Goal: Book appointment/travel/reservation

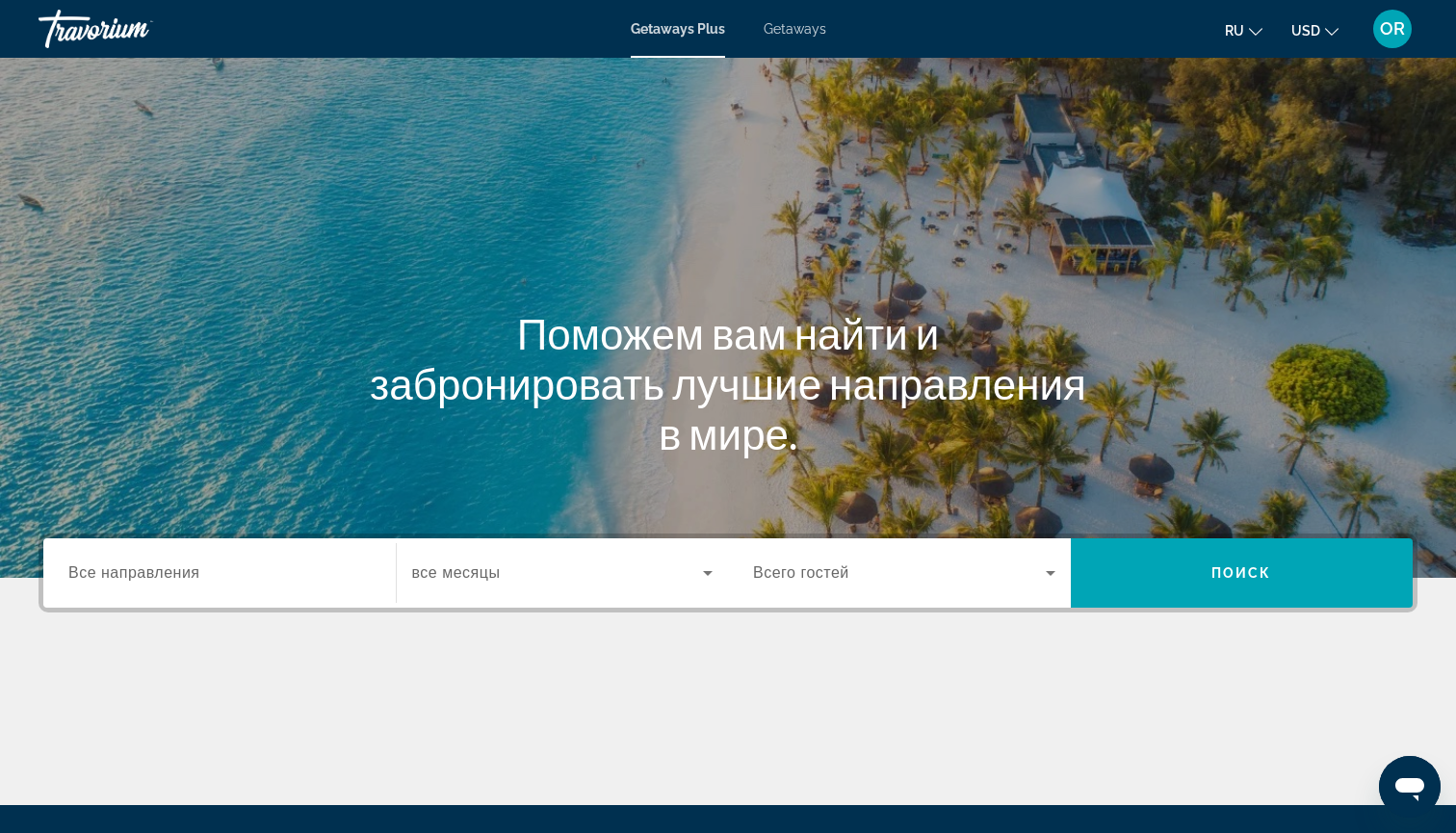
click at [816, 35] on span "Getaways" at bounding box center [794, 29] width 62 height 16
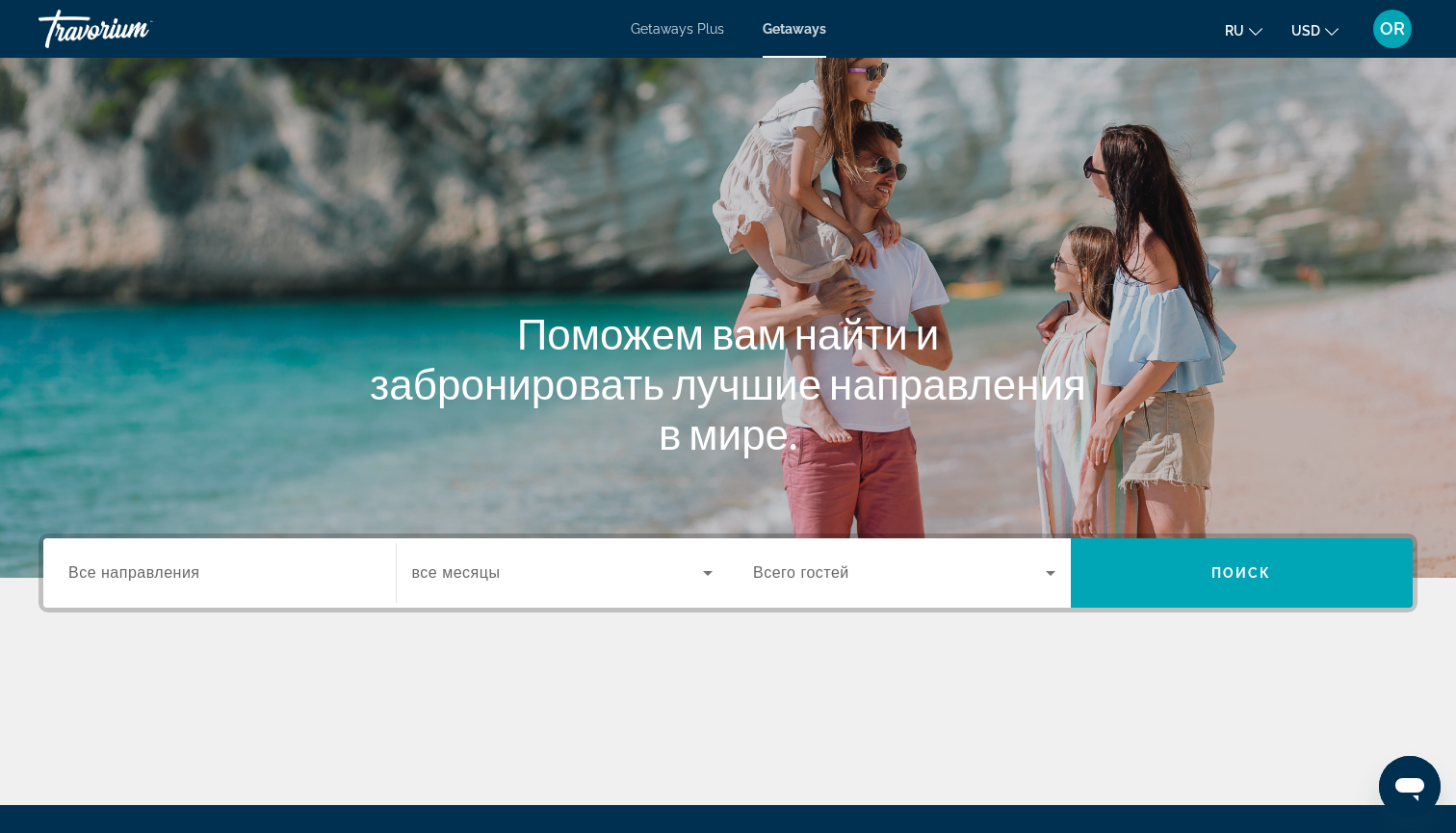
click at [197, 579] on input "Destination Все направления" at bounding box center [219, 573] width 302 height 23
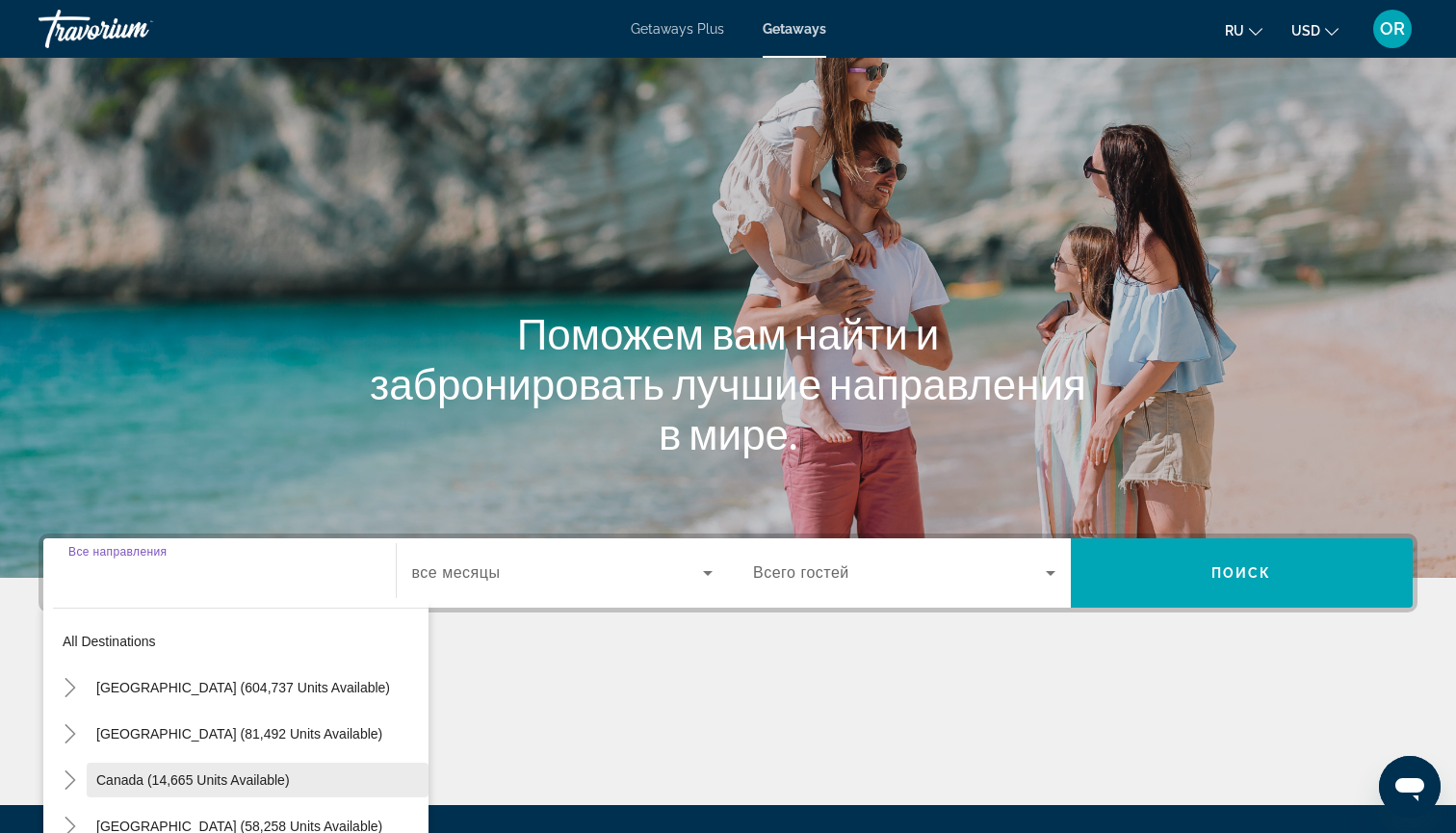
scroll to position [208, 0]
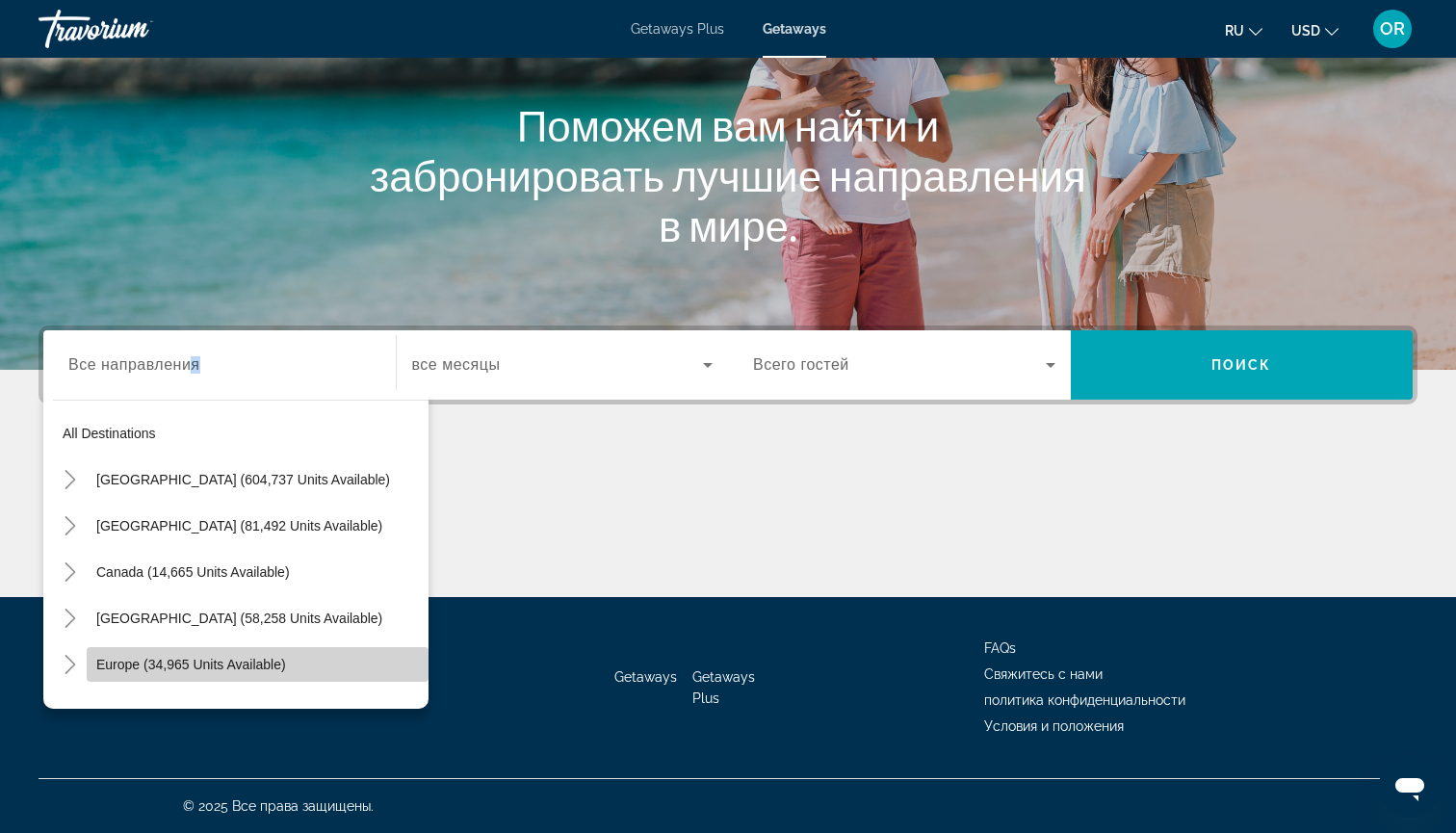
click at [162, 662] on span "Europe (34,965 units available)" at bounding box center [192, 665] width 190 height 16
type input "**********"
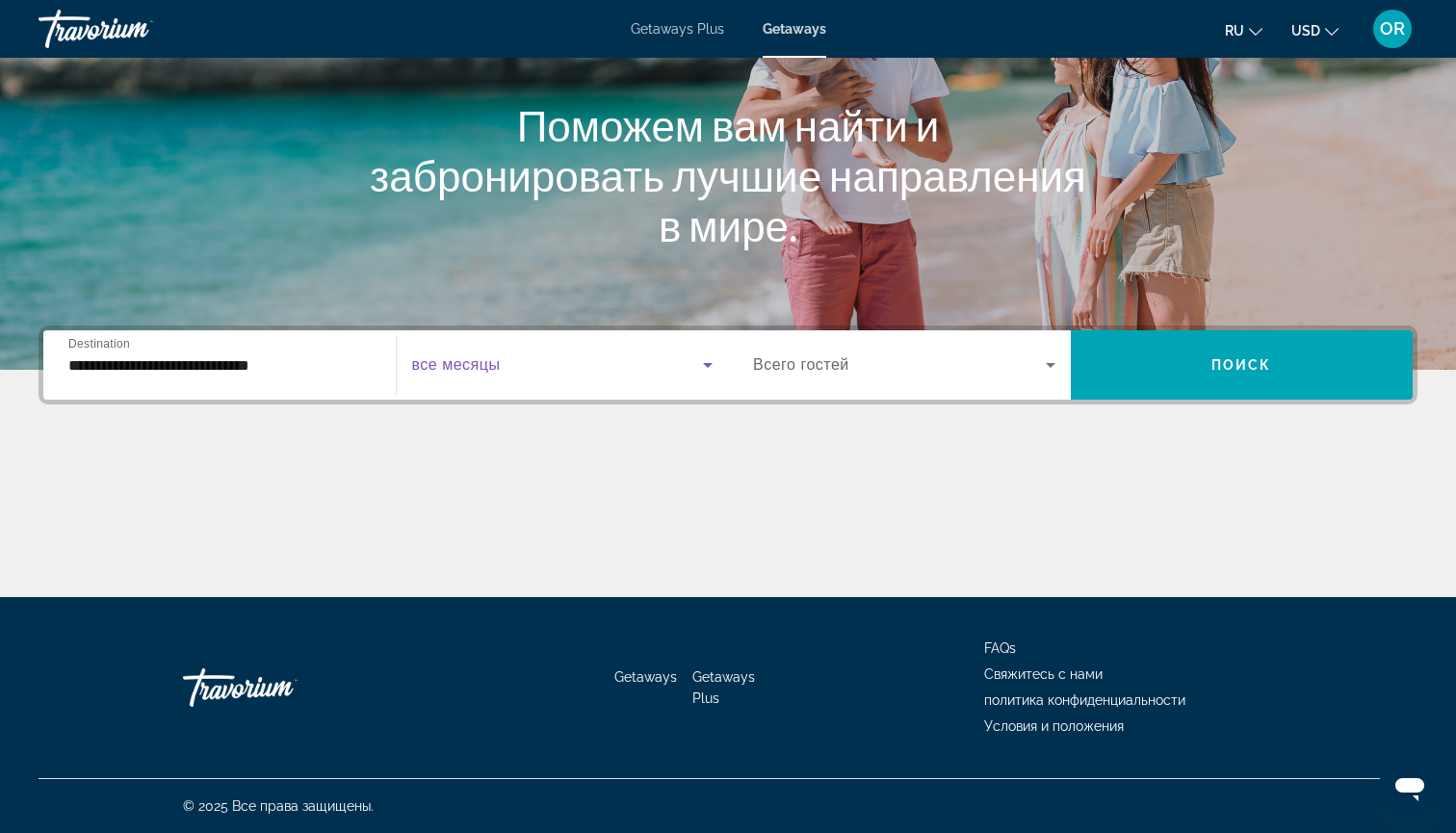
click at [487, 375] on span "Search widget" at bounding box center [557, 365] width 291 height 23
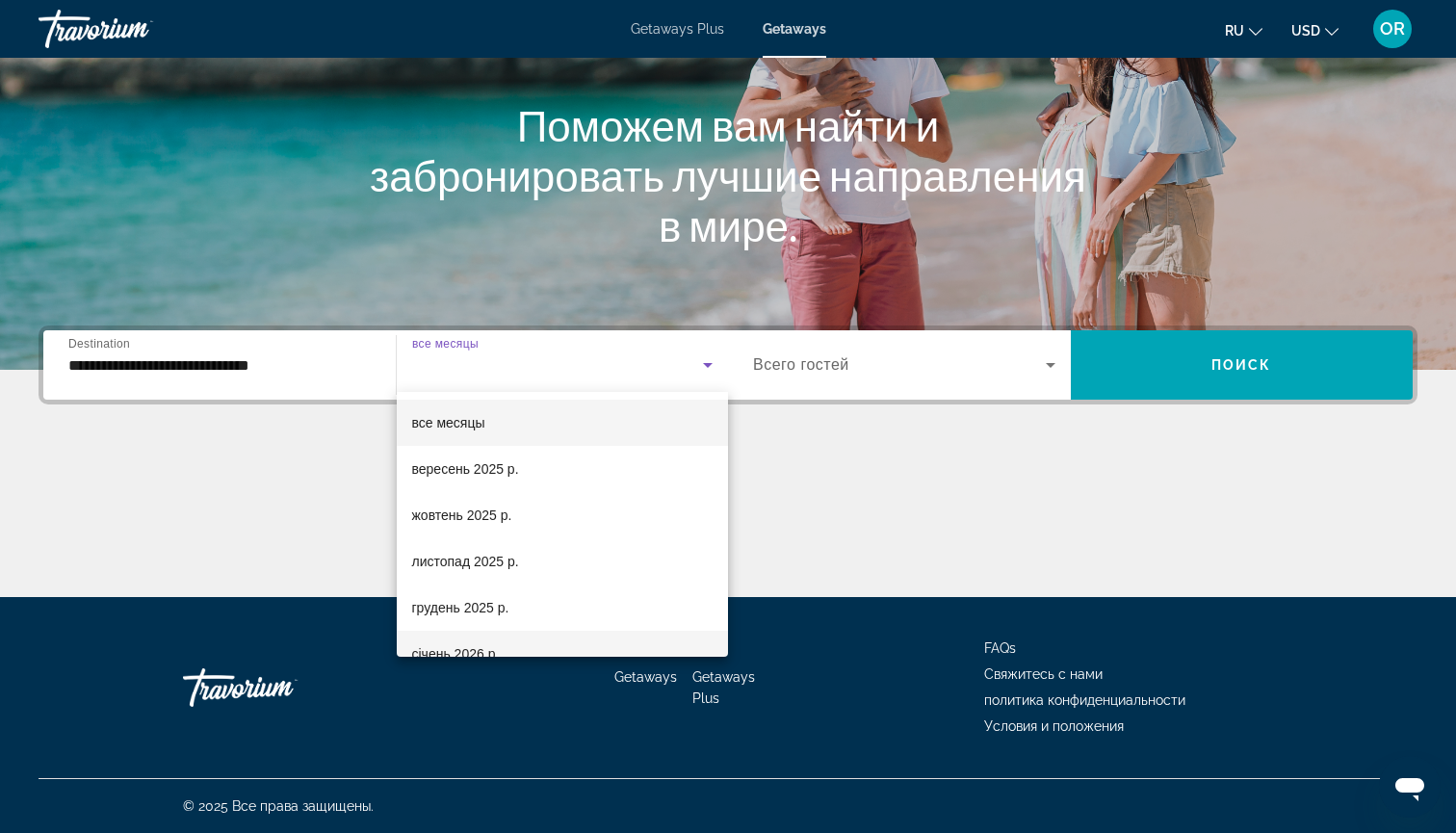
click at [451, 648] on span "січень 2026 р." at bounding box center [455, 653] width 88 height 23
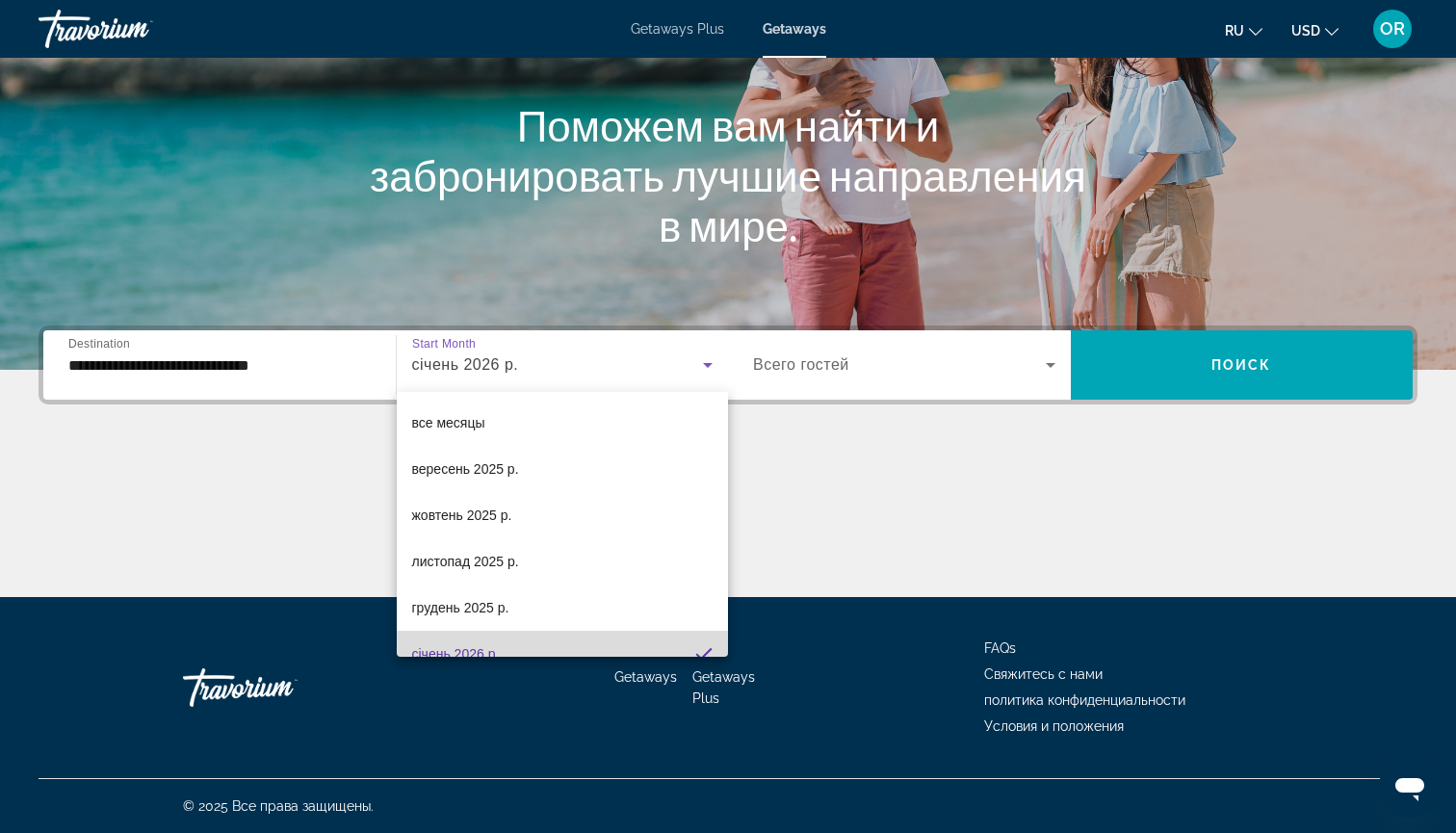
scroll to position [0, 0]
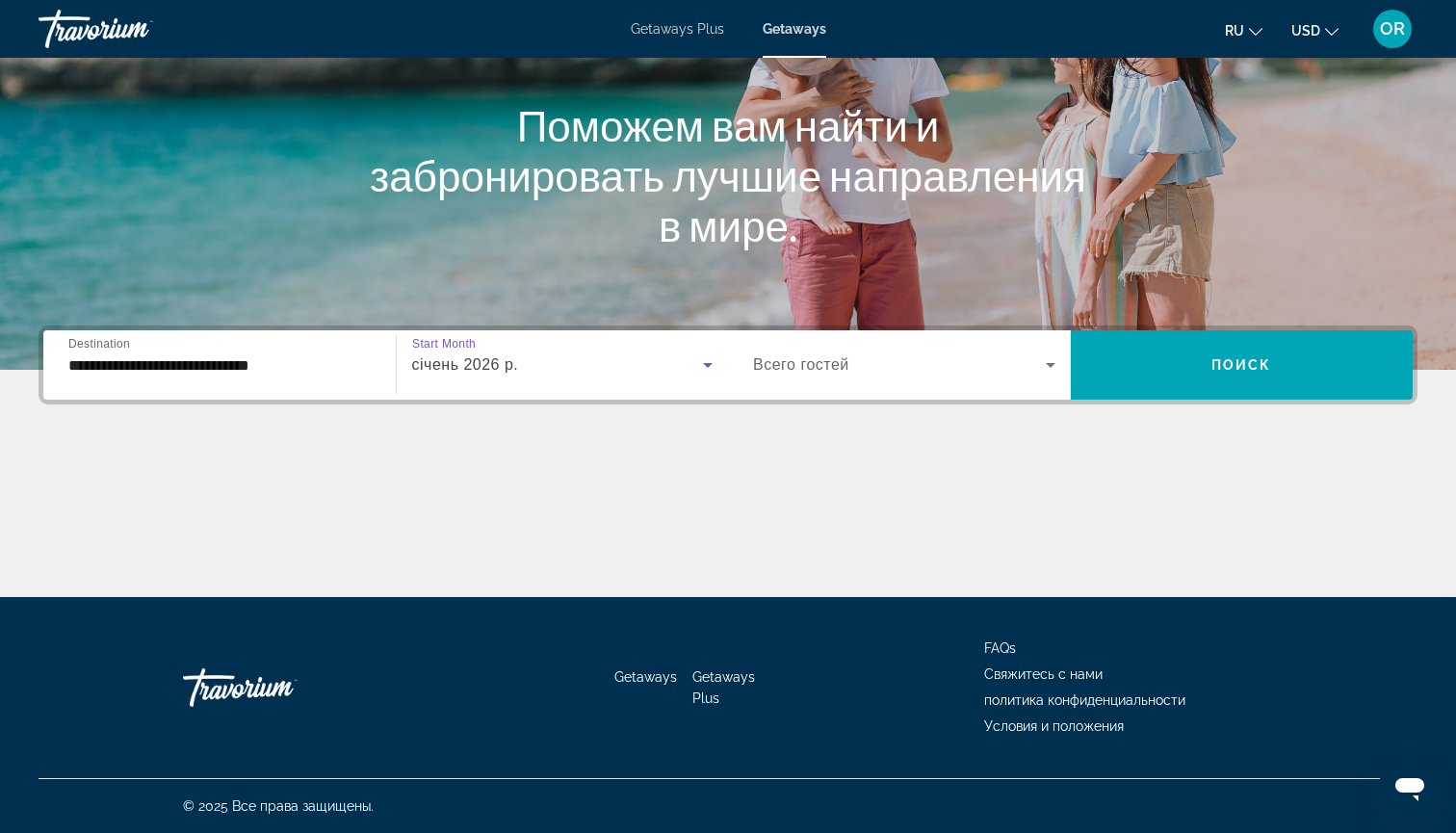
click at [1004, 372] on span "Search widget" at bounding box center [899, 365] width 292 height 23
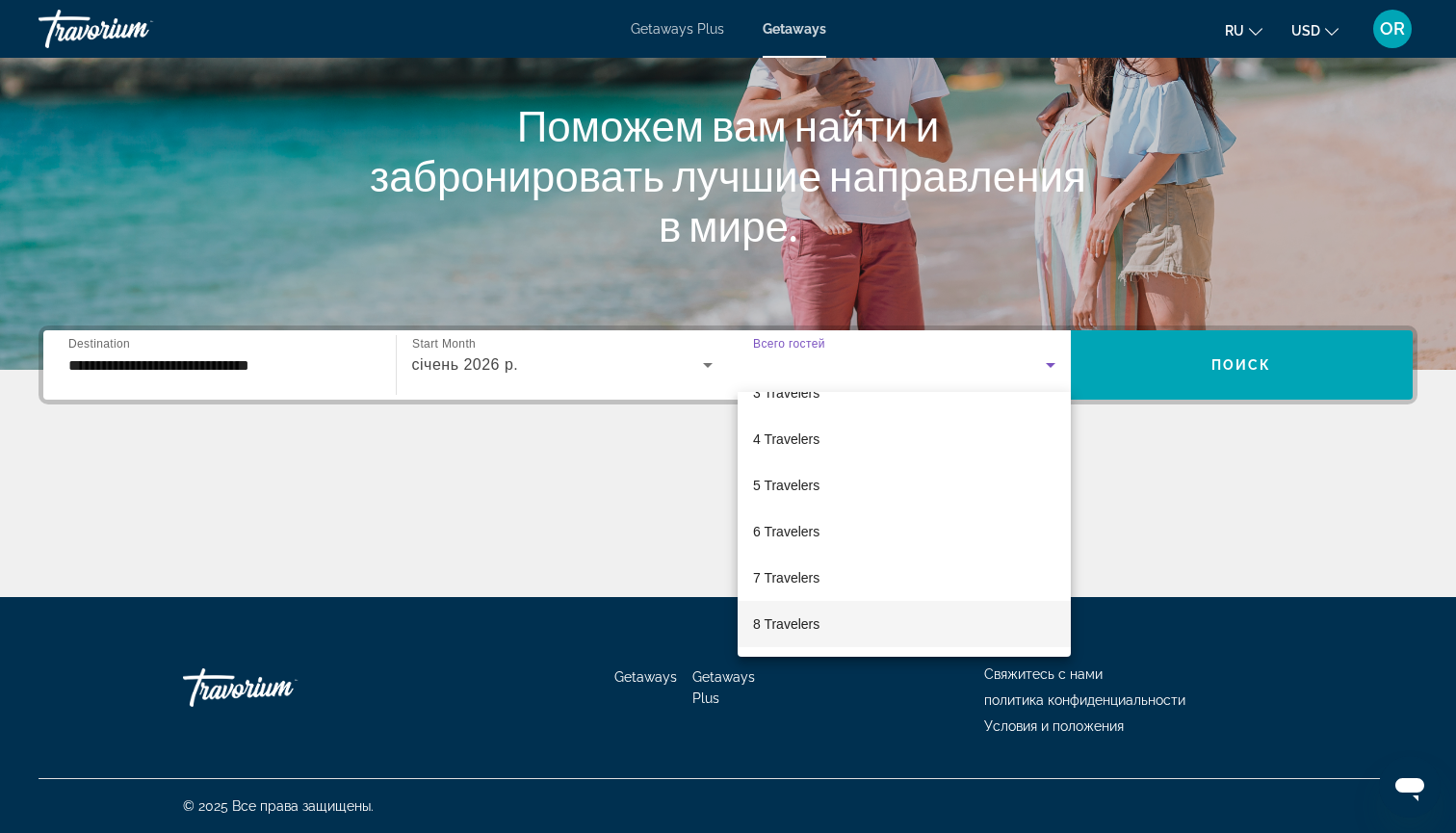
scroll to position [135, 0]
click at [845, 617] on mat-option "8 Travelers" at bounding box center [904, 612] width 333 height 46
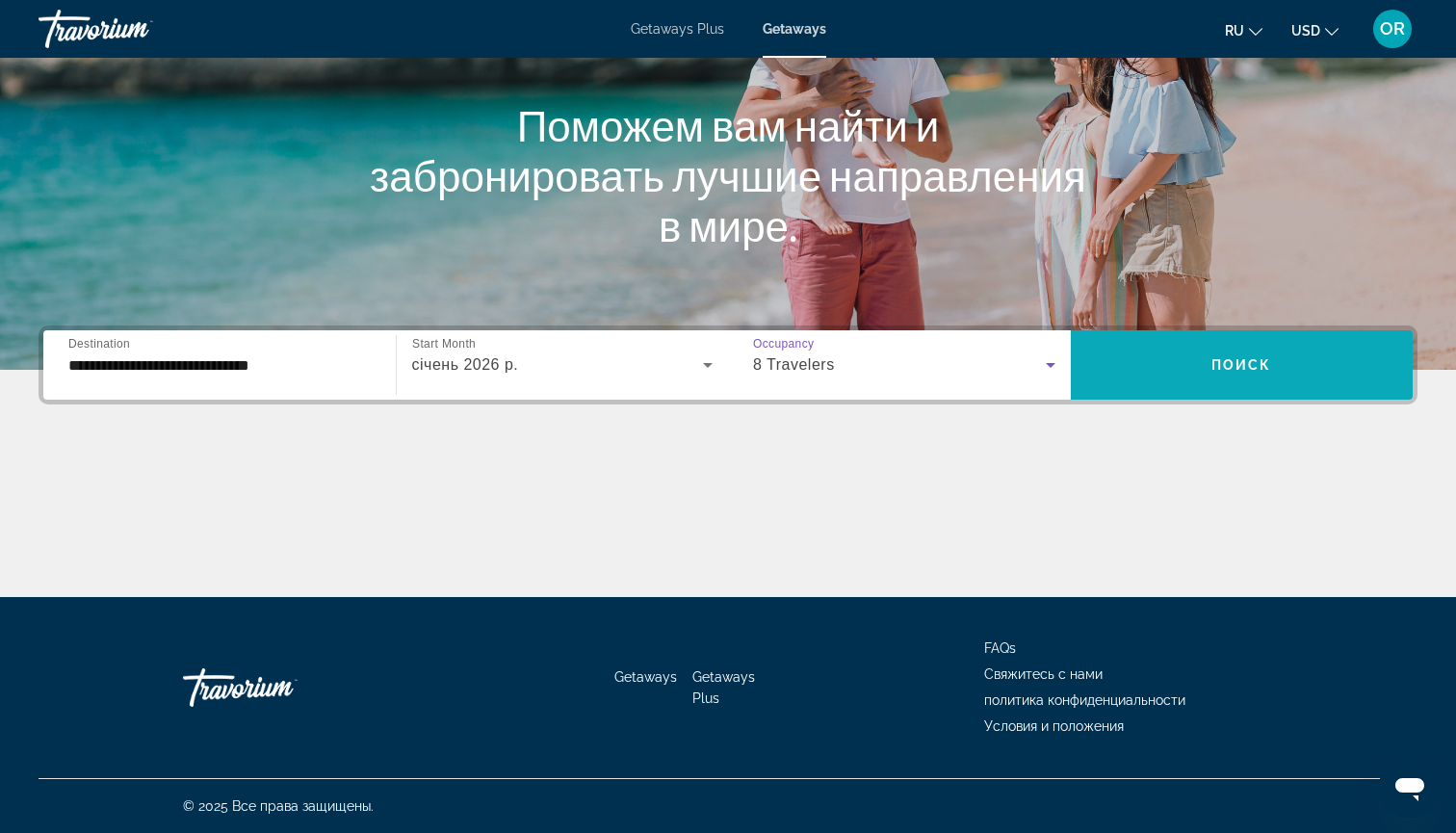
click at [1228, 369] on span "Поиск" at bounding box center [1242, 366] width 60 height 16
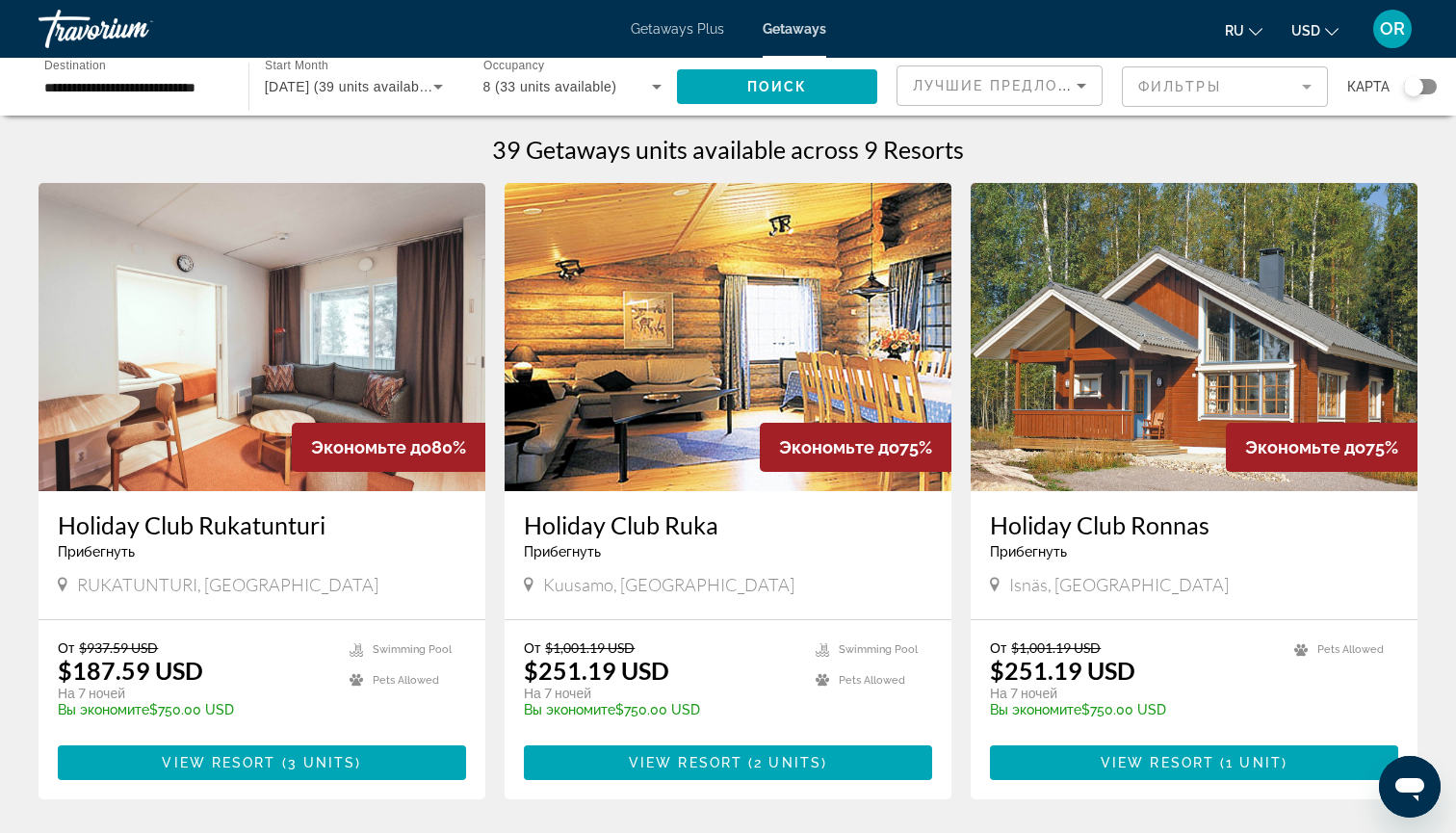
click at [661, 86] on icon "Search widget" at bounding box center [657, 87] width 10 height 5
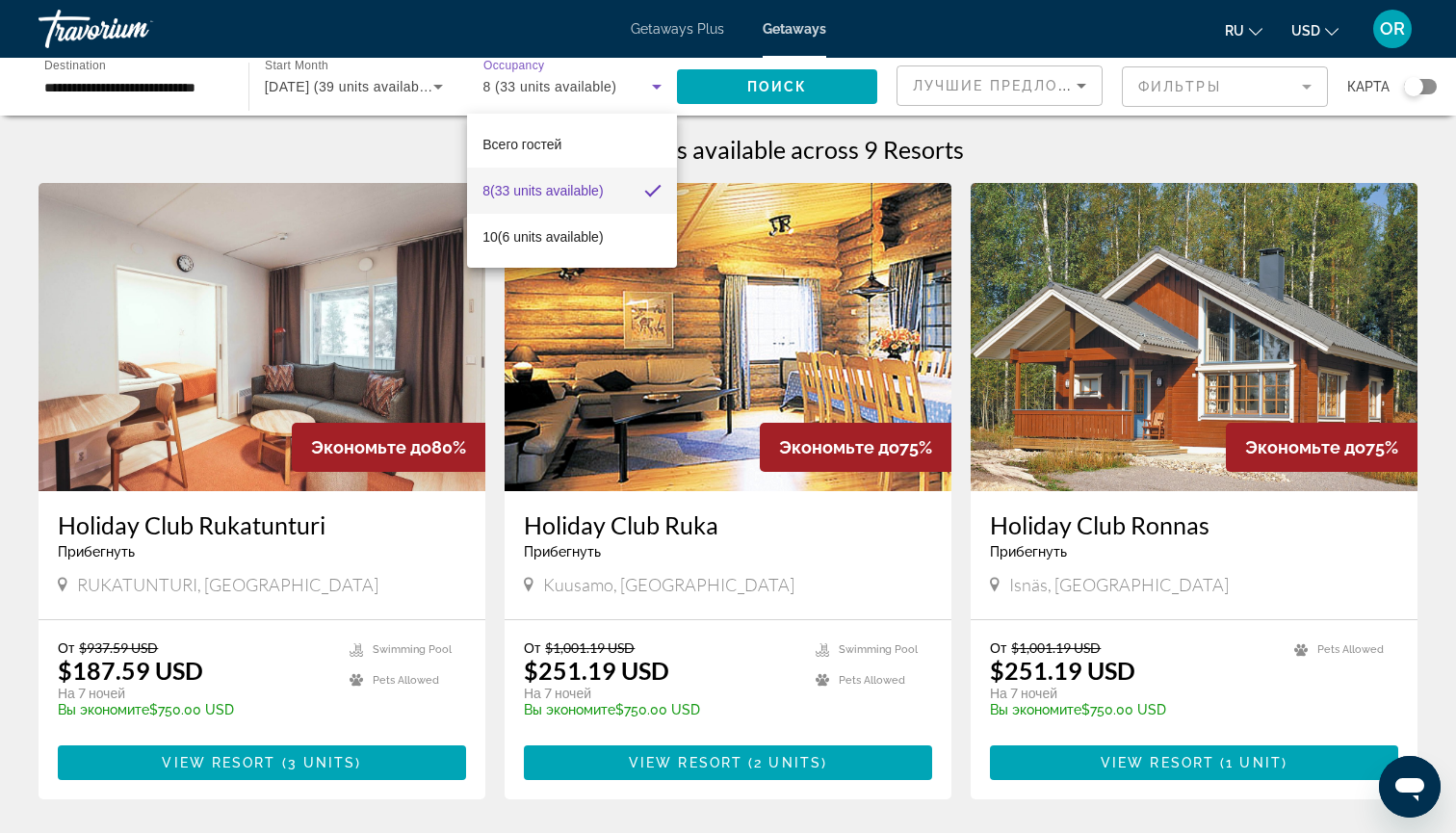
click at [532, 40] on div at bounding box center [728, 416] width 1456 height 833
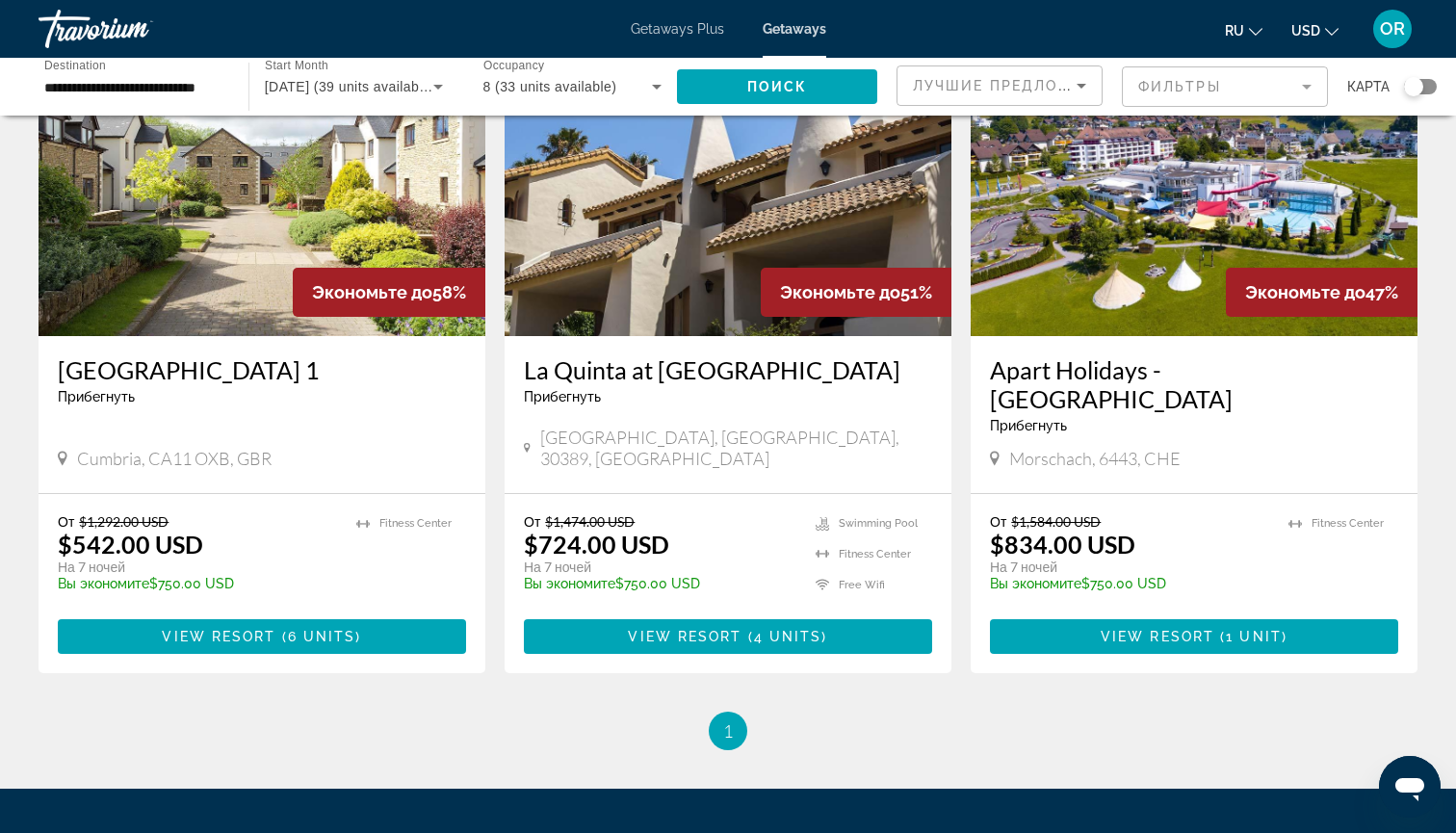
scroll to position [1466, 0]
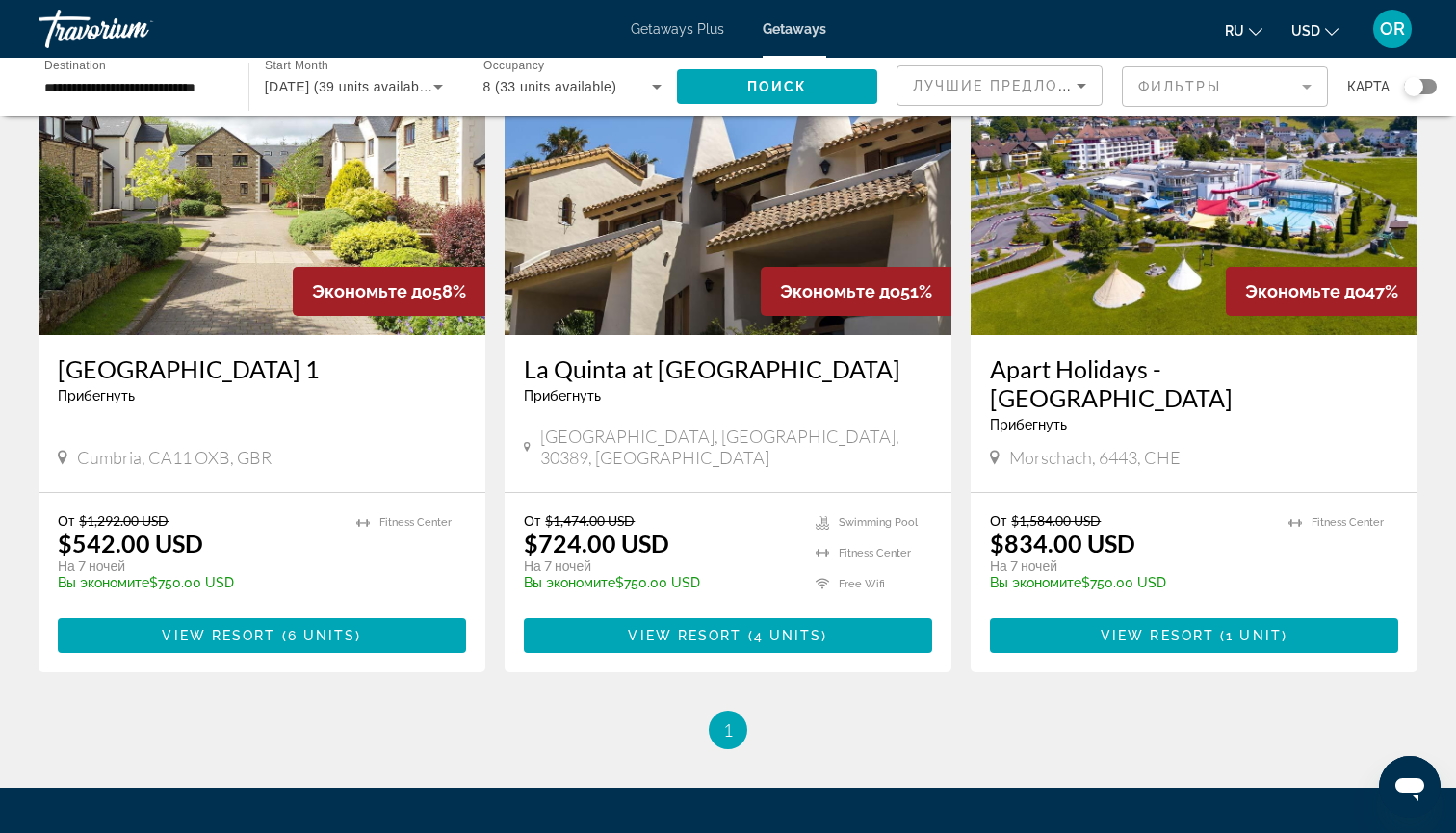
click at [608, 253] on img "Main content" at bounding box center [728, 181] width 446 height 308
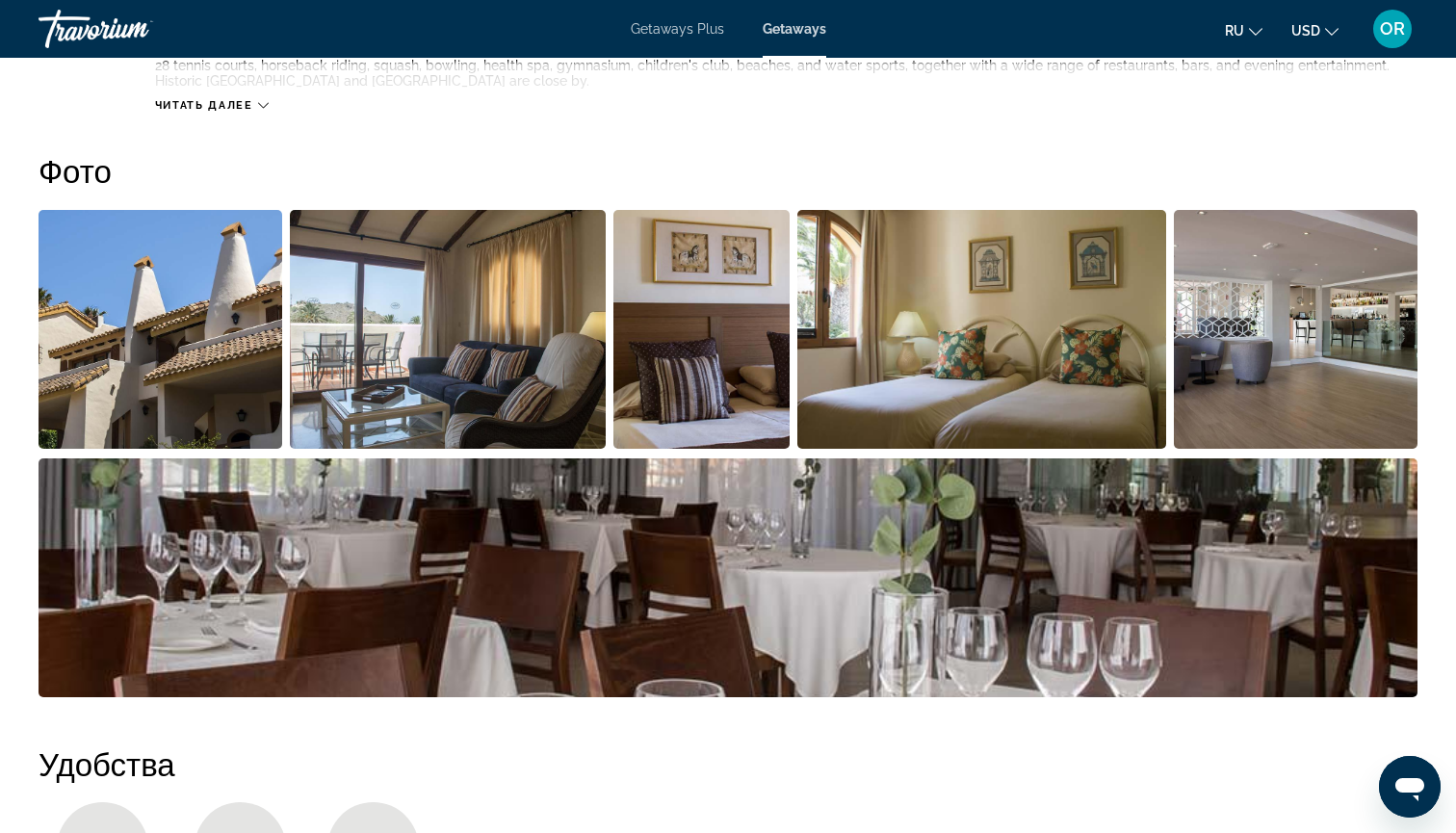
scroll to position [986, 0]
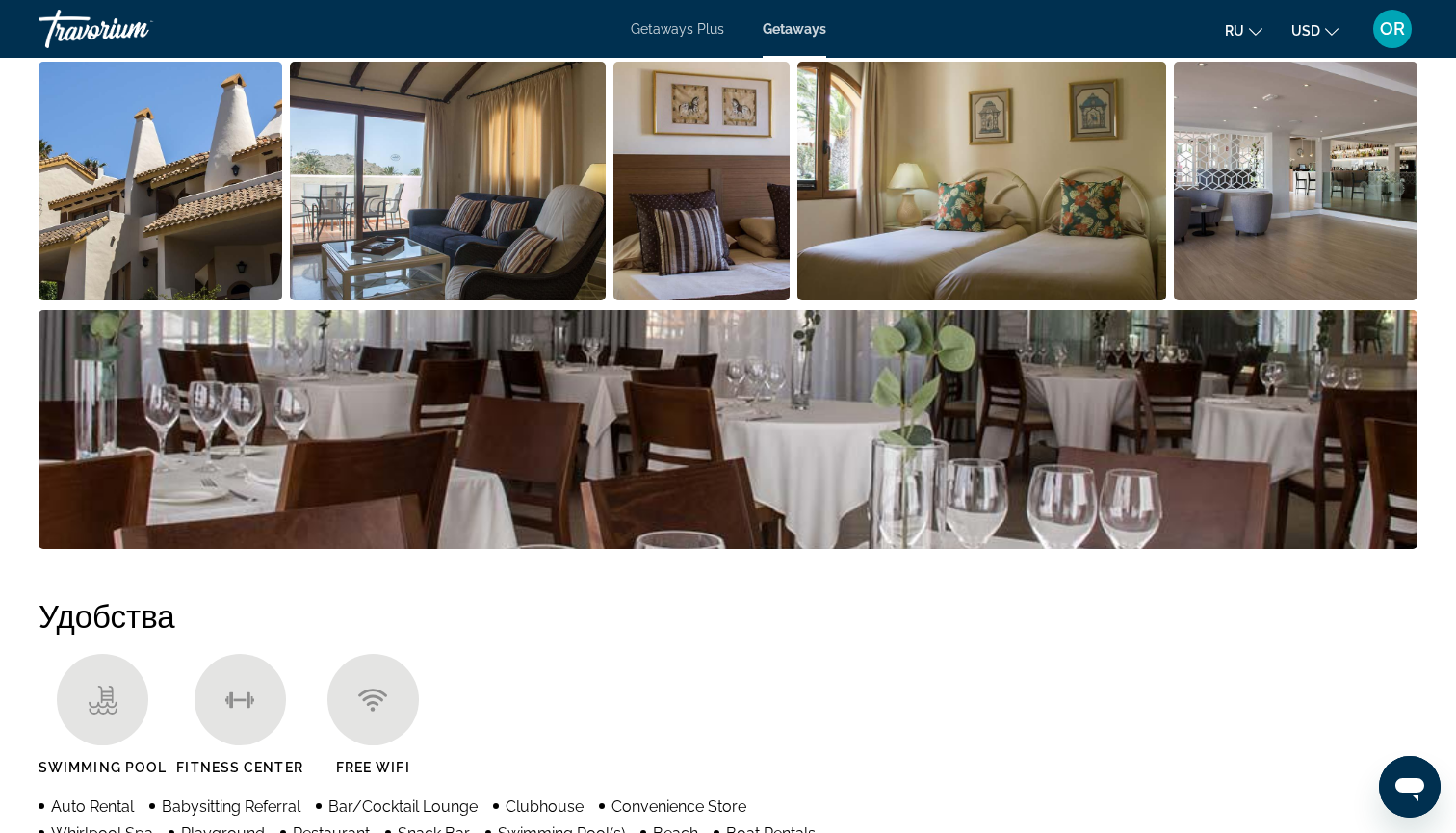
click at [182, 184] on img "Open full-screen image slider" at bounding box center [160, 181] width 244 height 239
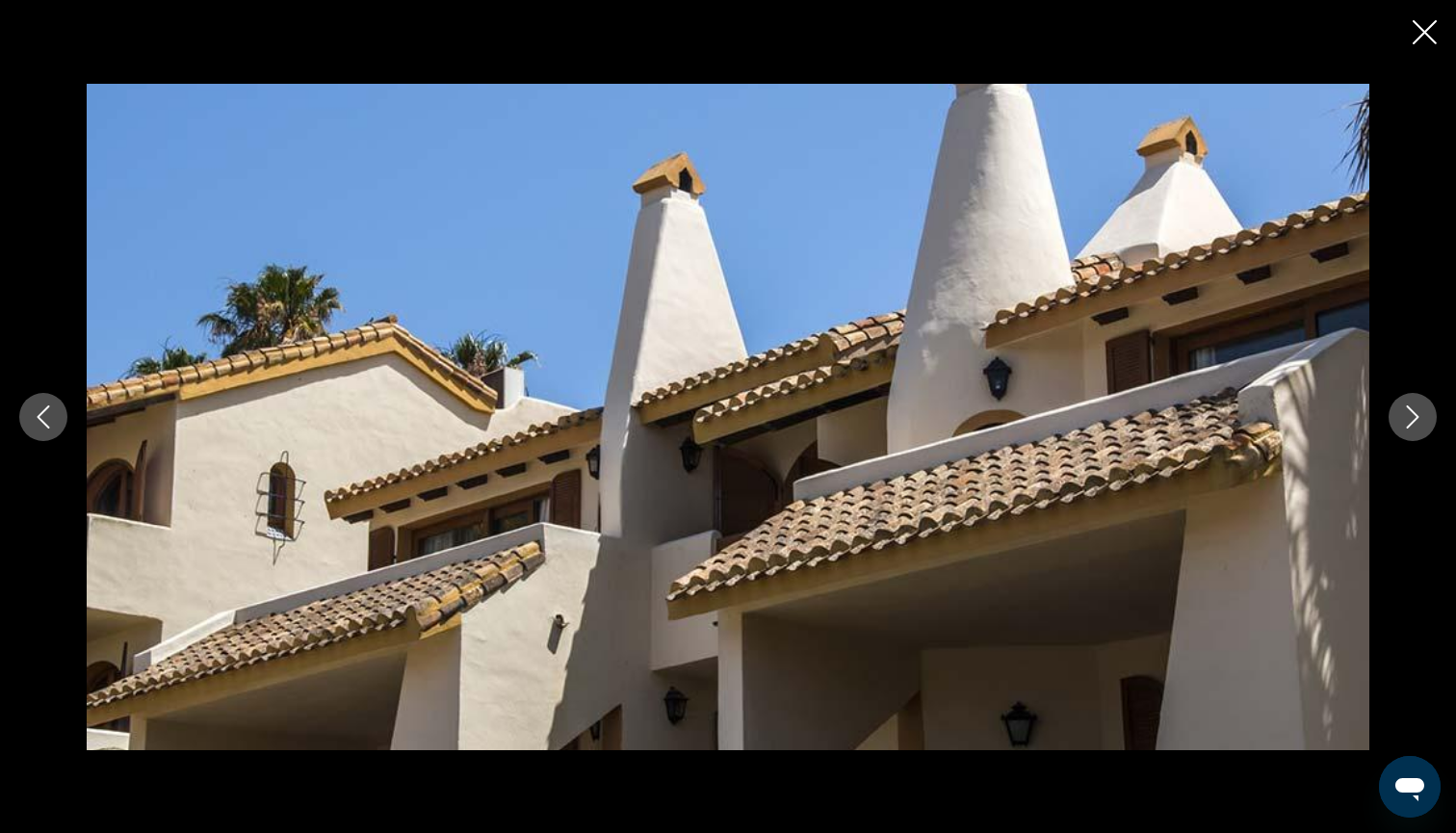
click at [1411, 427] on icon "Next image" at bounding box center [1413, 416] width 23 height 23
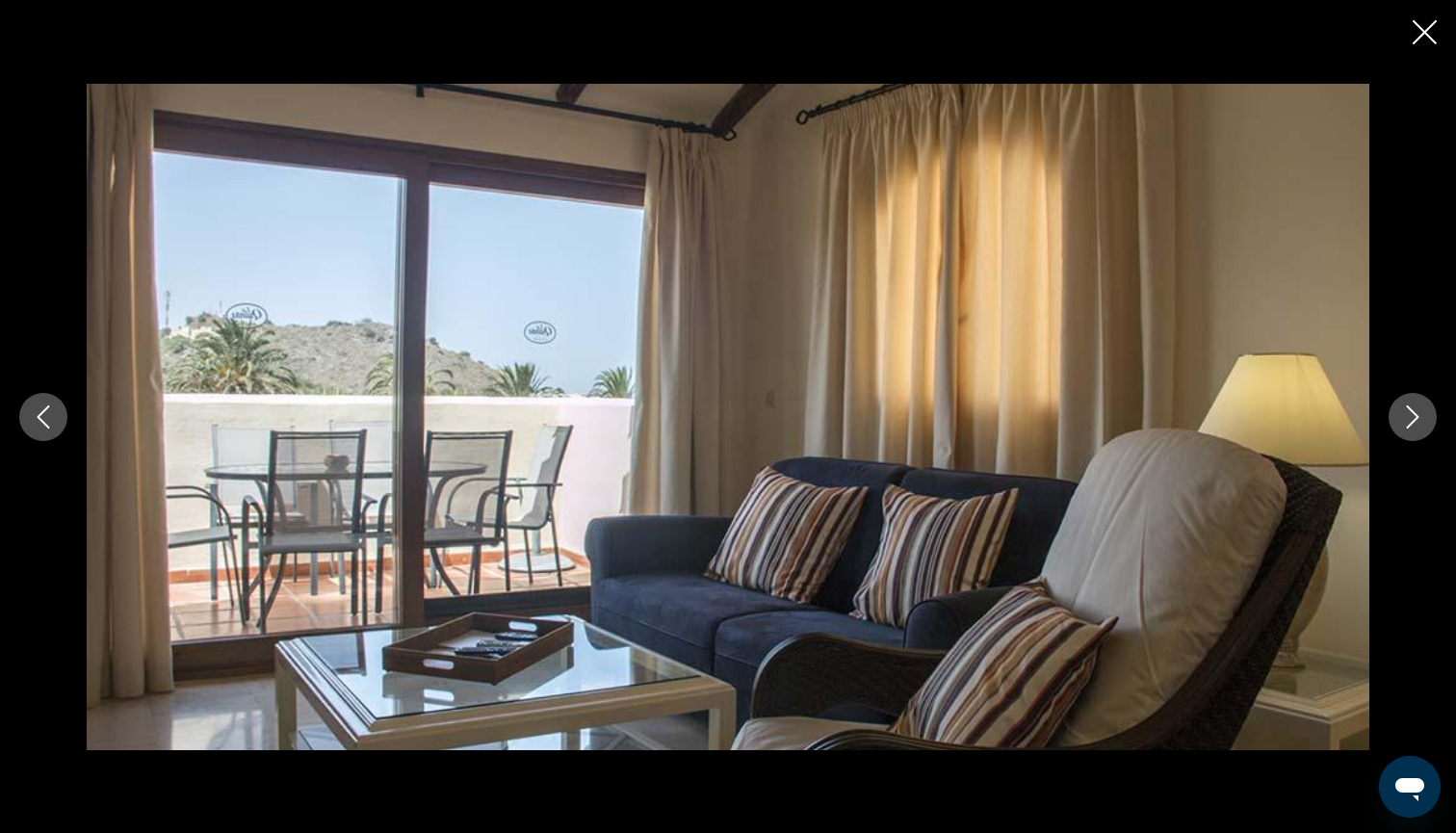
click at [1411, 427] on icon "Next image" at bounding box center [1413, 416] width 23 height 23
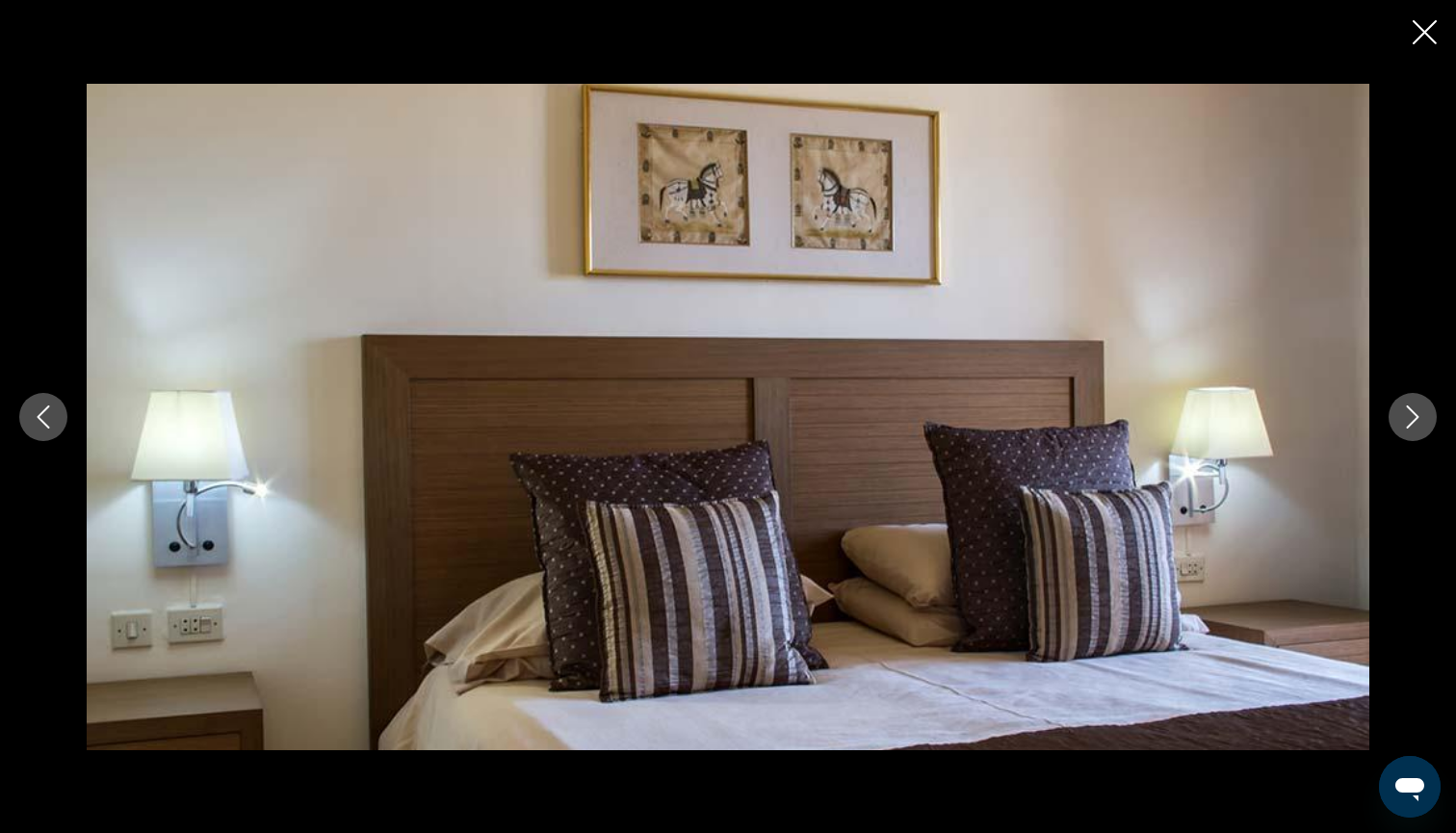
click at [1411, 427] on icon "Next image" at bounding box center [1413, 416] width 23 height 23
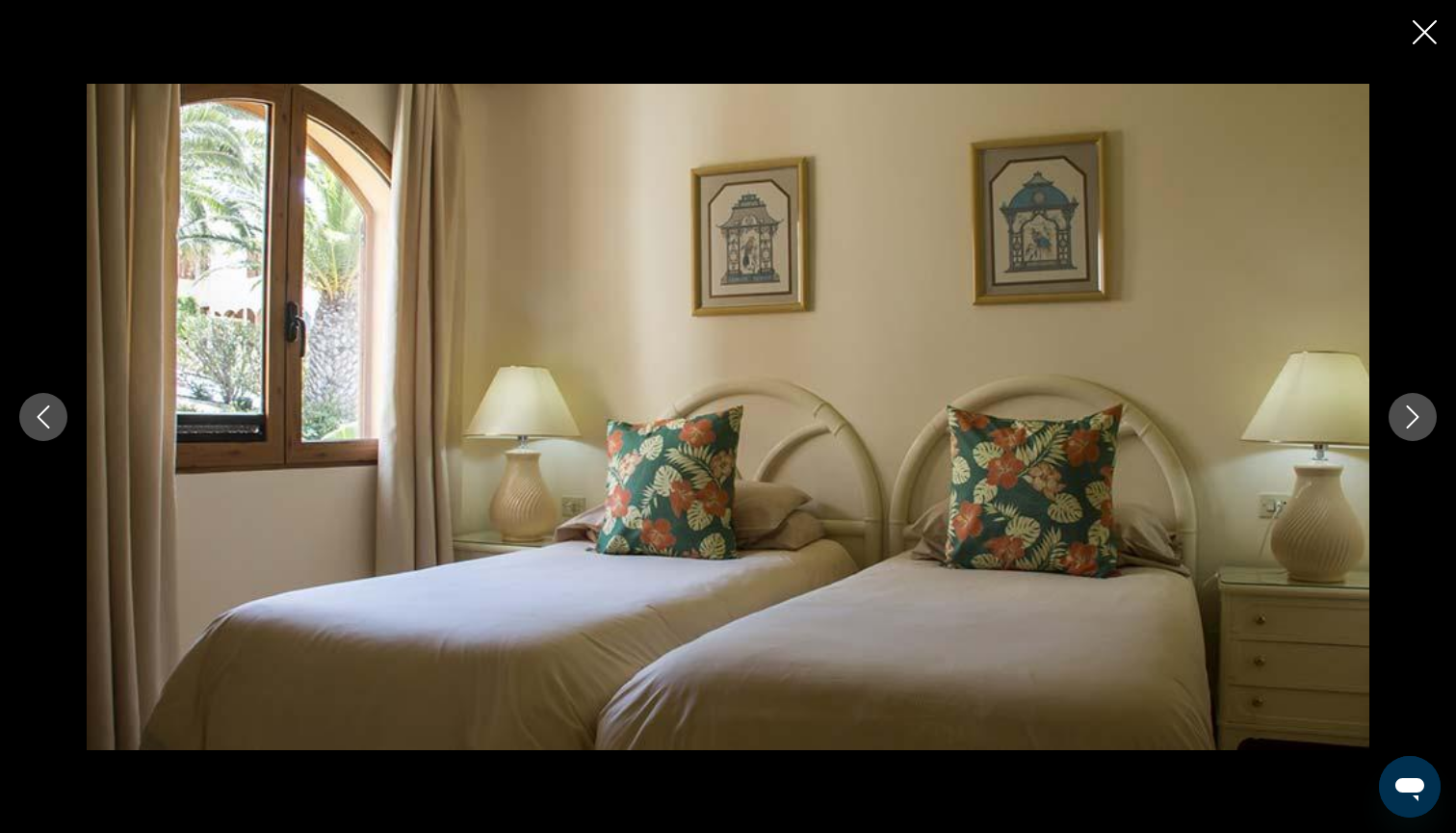
click at [1415, 417] on icon "Next image" at bounding box center [1413, 416] width 23 height 23
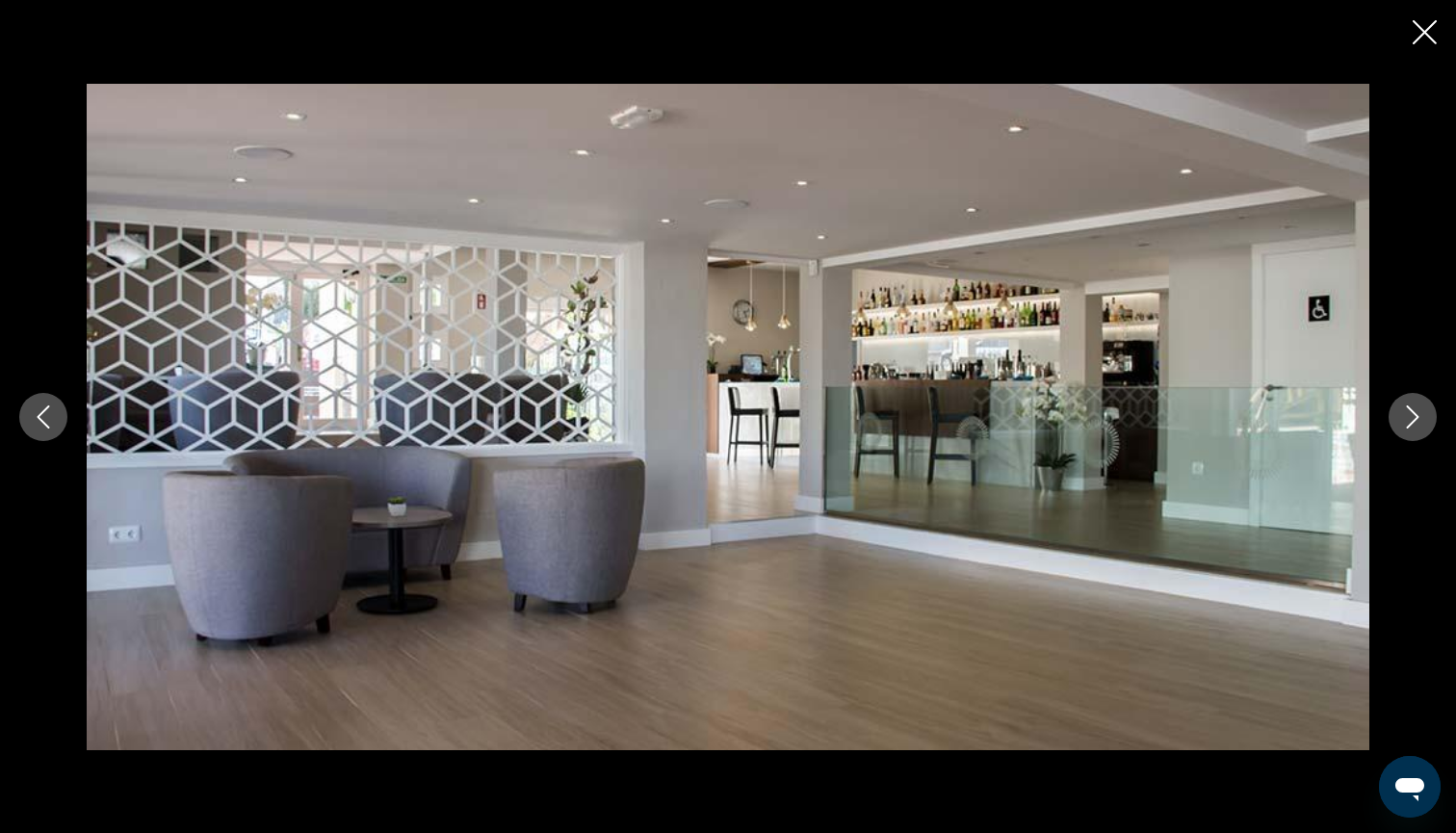
click at [1415, 417] on icon "Next image" at bounding box center [1413, 416] width 23 height 23
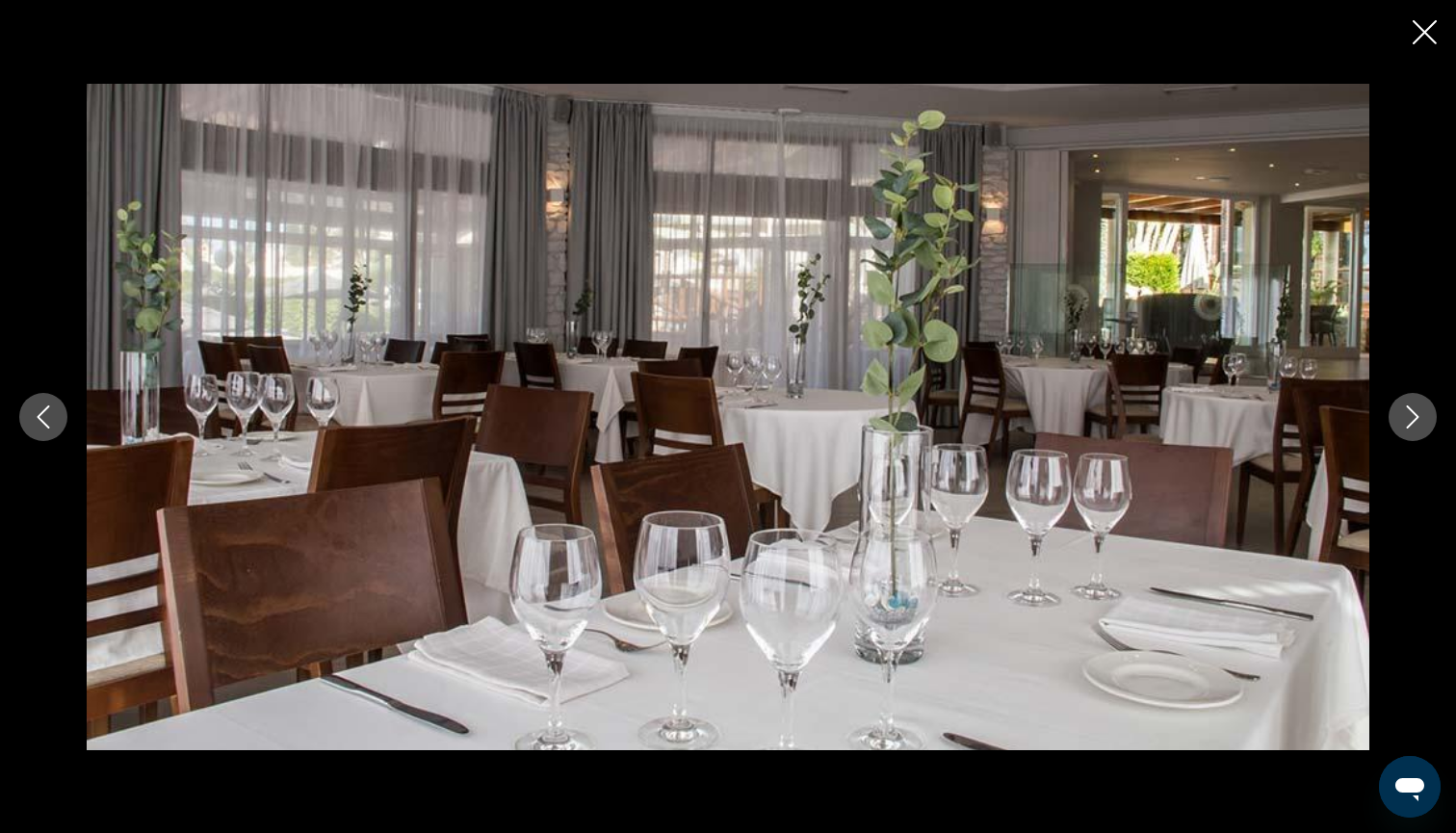
click at [1415, 417] on icon "Next image" at bounding box center [1413, 416] width 23 height 23
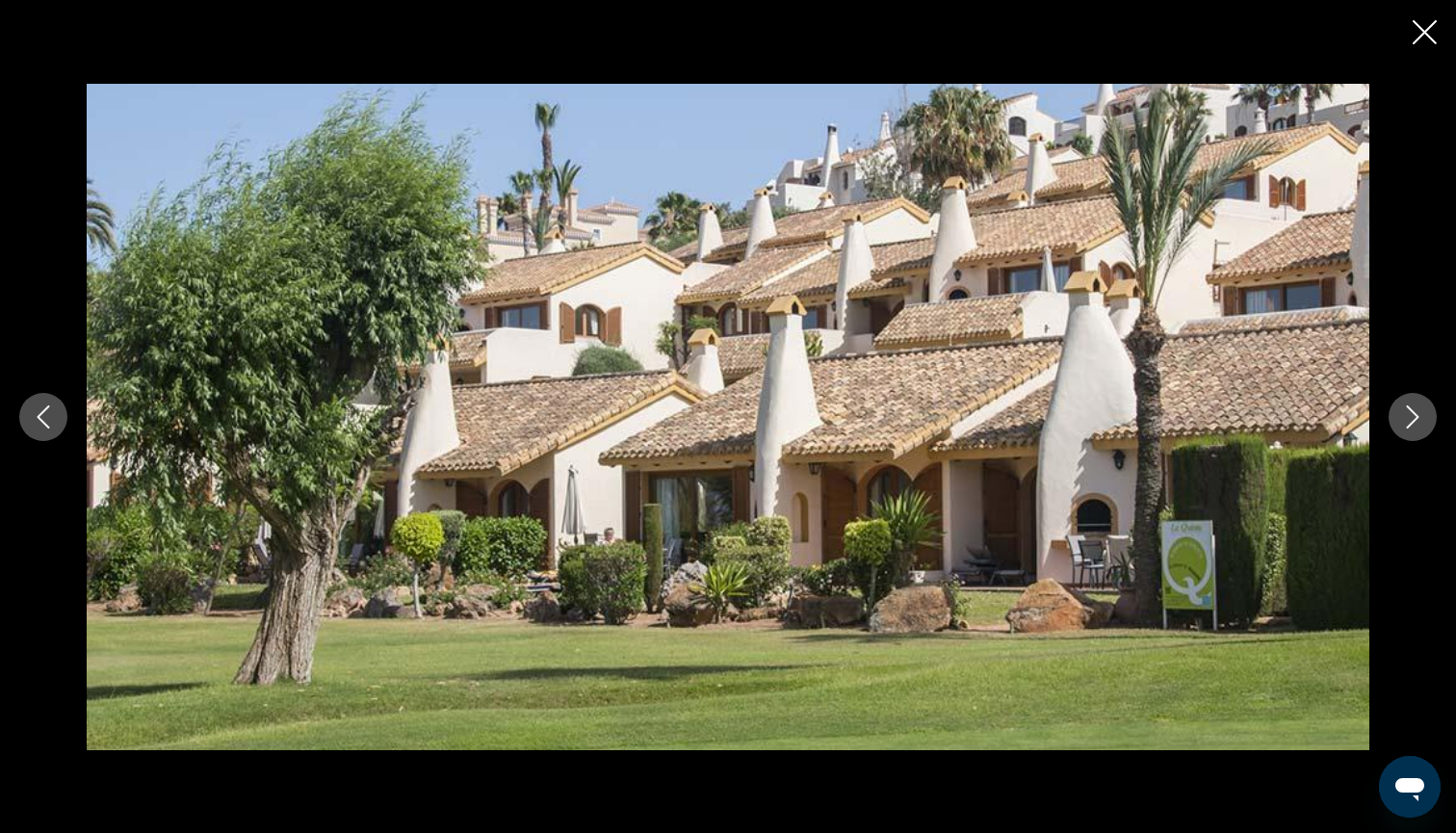
click at [1415, 417] on icon "Next image" at bounding box center [1413, 416] width 23 height 23
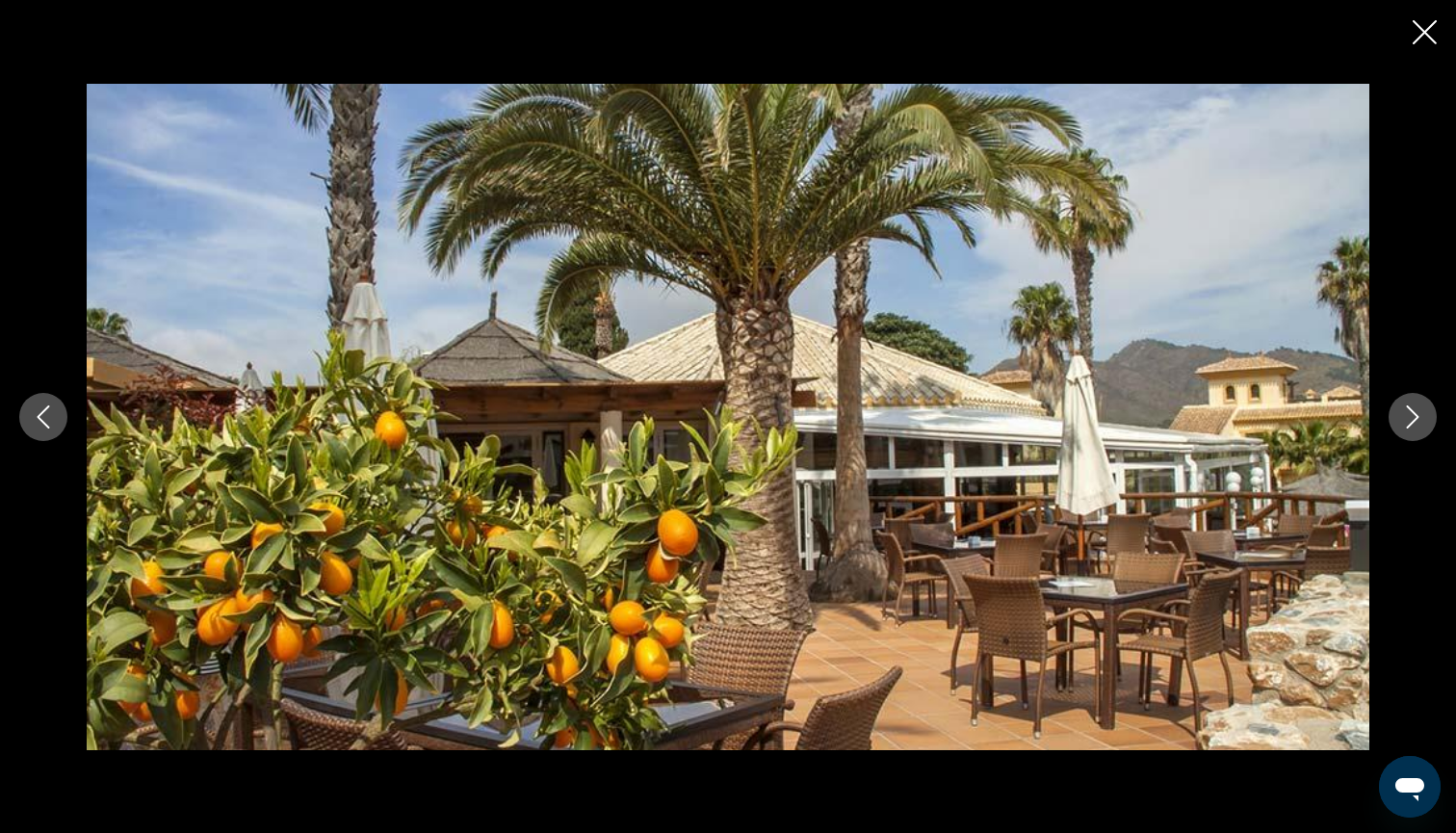
click at [1415, 417] on icon "Next image" at bounding box center [1413, 416] width 23 height 23
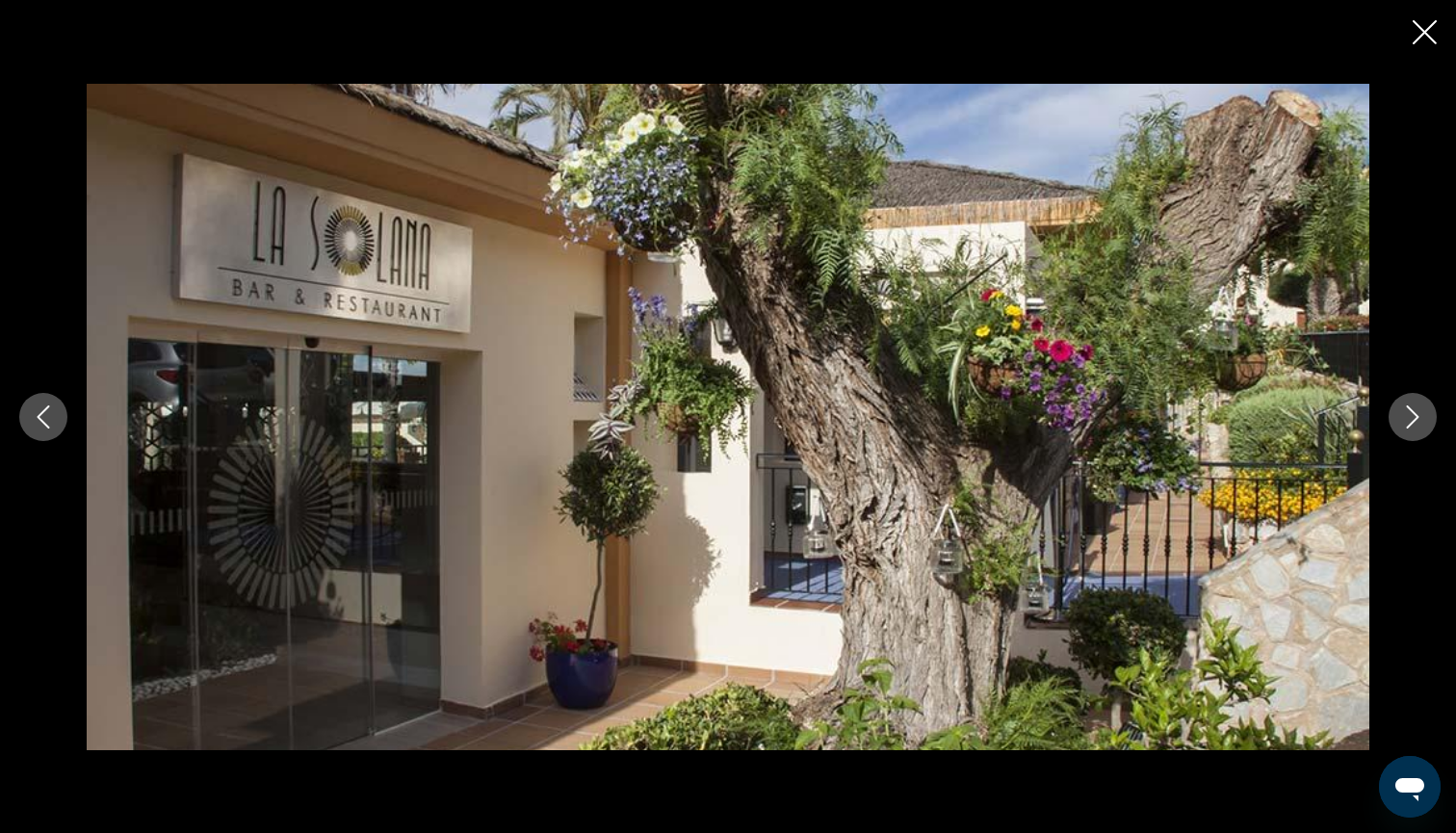
click at [1415, 417] on icon "Next image" at bounding box center [1413, 416] width 23 height 23
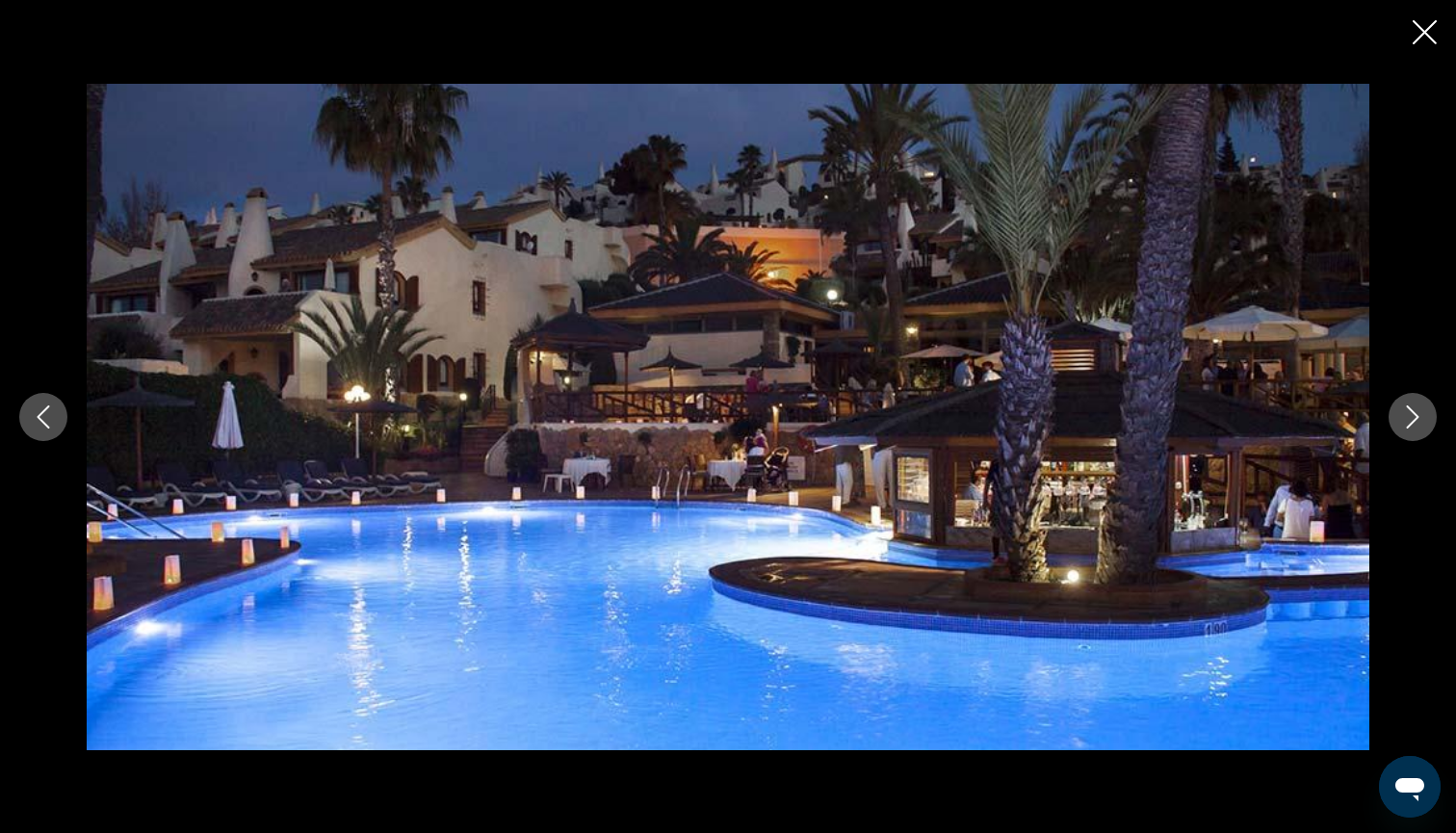
click at [1415, 417] on icon "Next image" at bounding box center [1413, 416] width 23 height 23
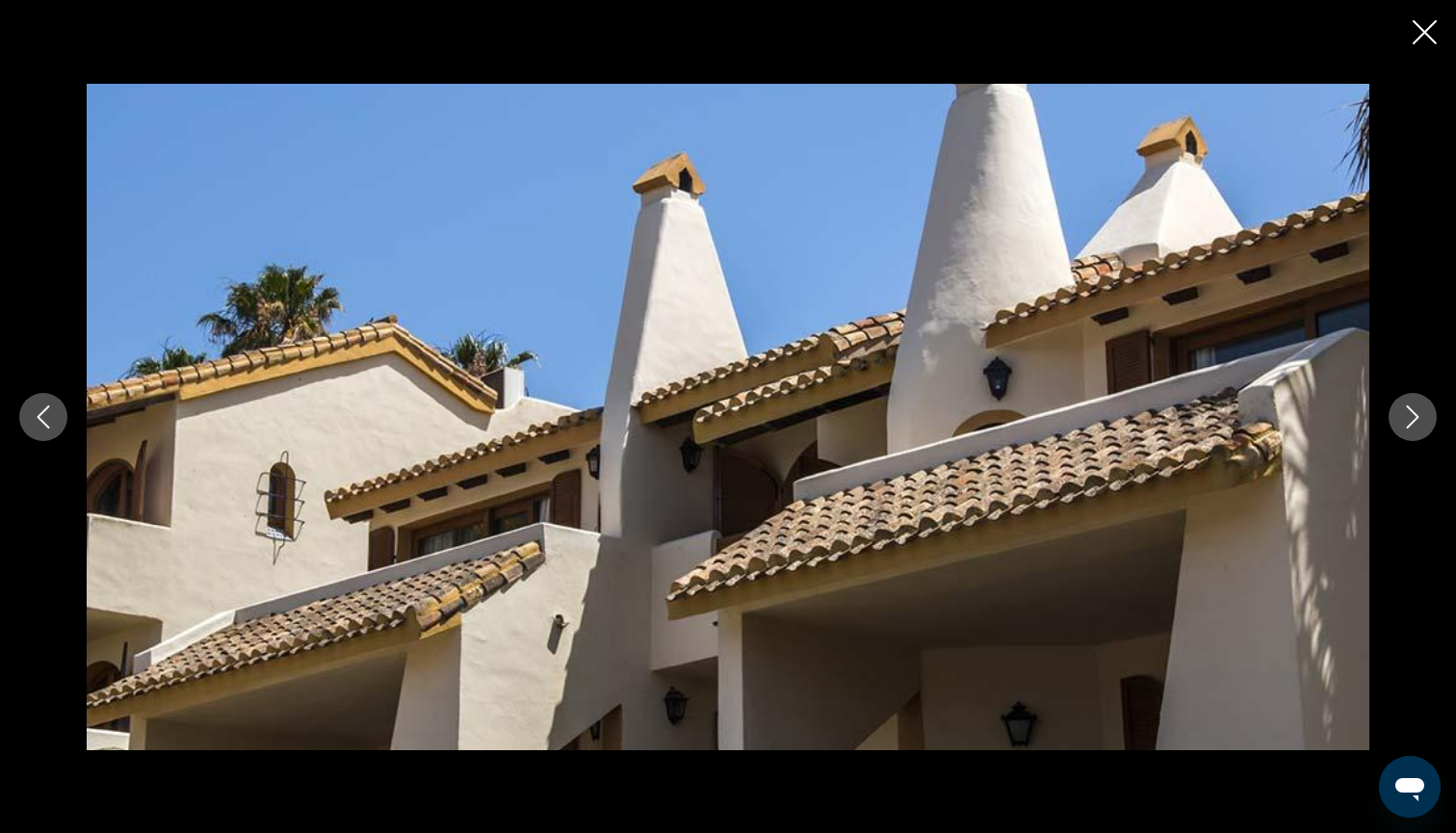
click at [1415, 417] on icon "Next image" at bounding box center [1413, 416] width 23 height 23
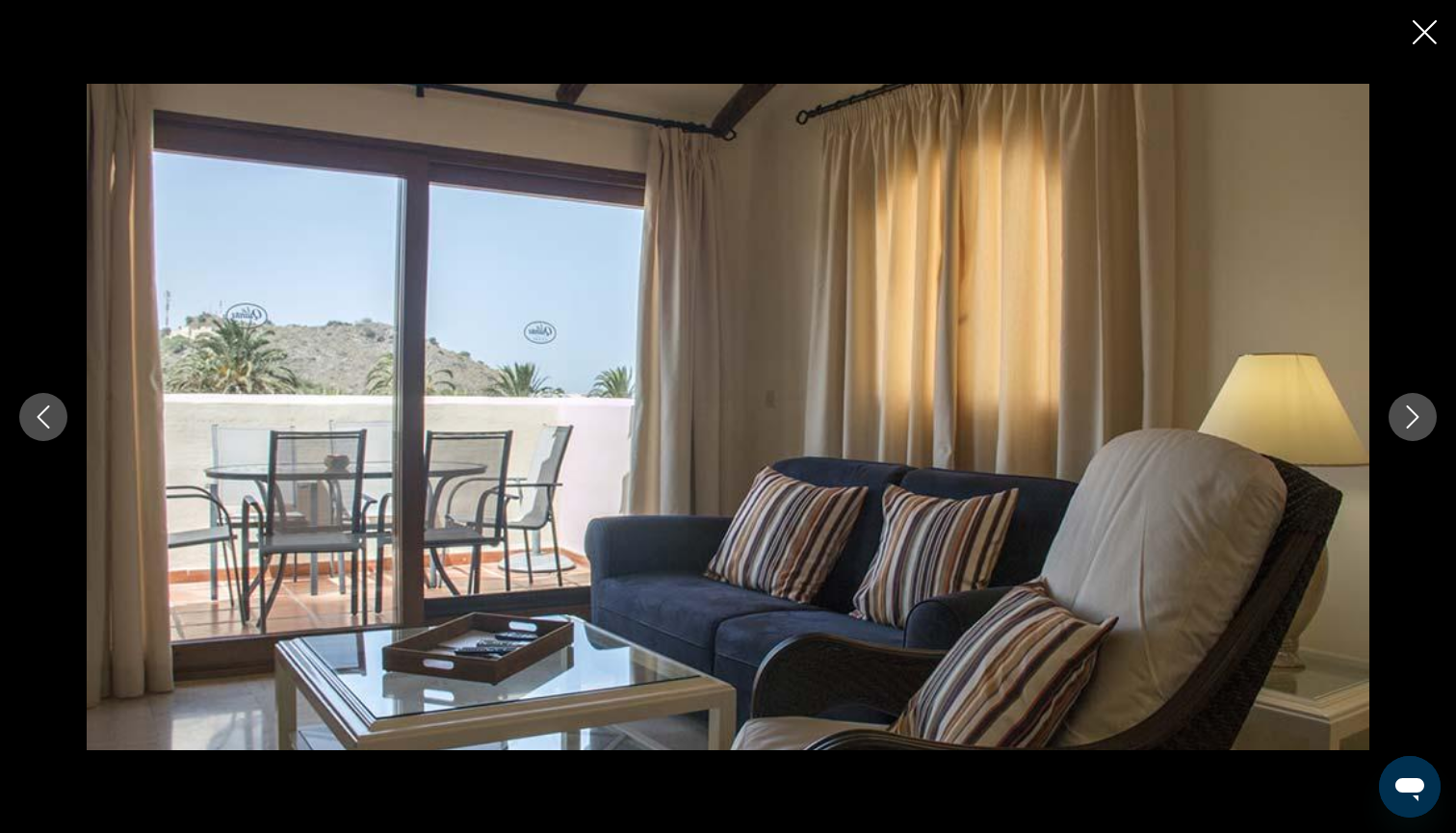
click at [1415, 417] on icon "Next image" at bounding box center [1413, 416] width 23 height 23
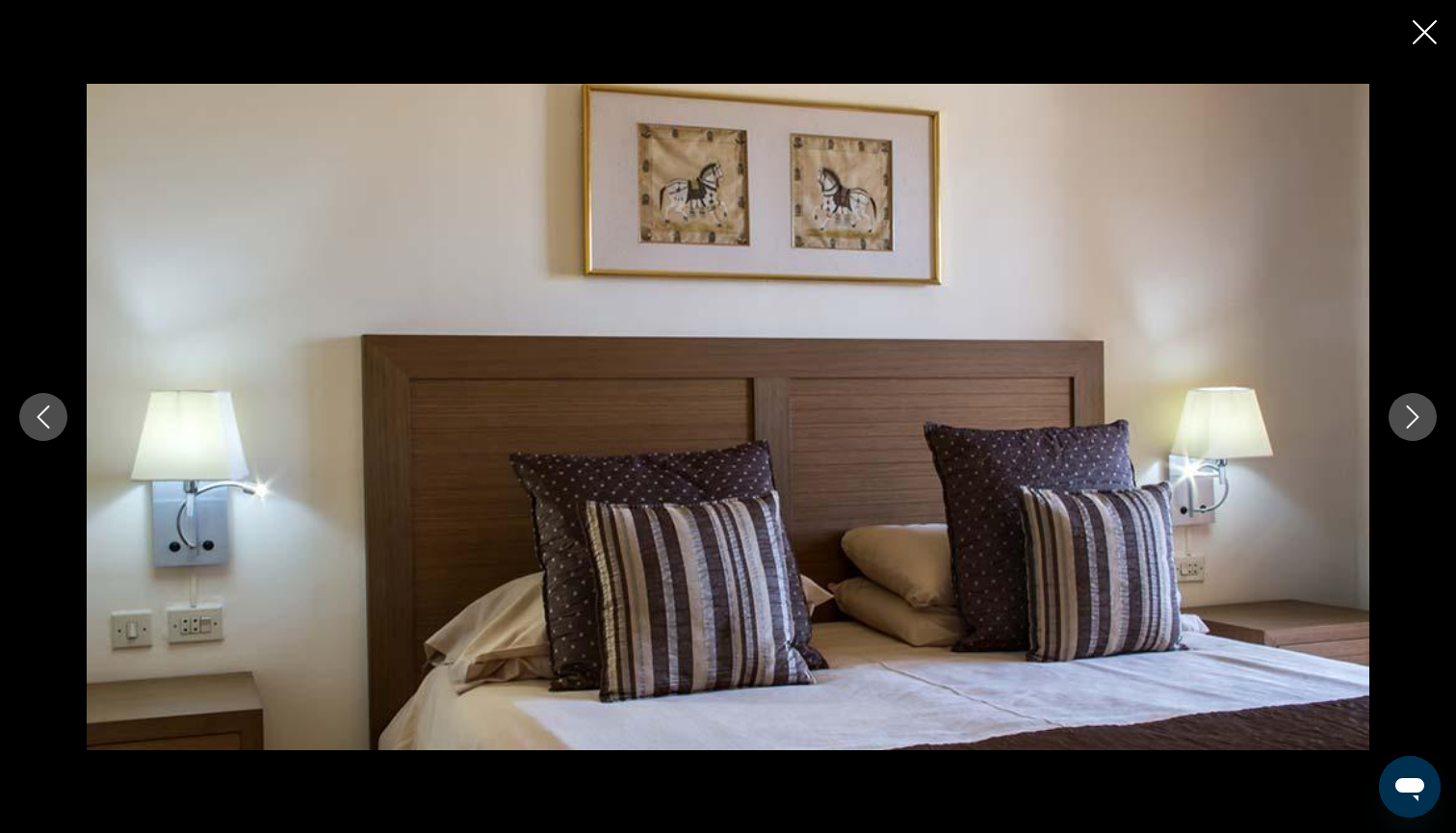
click at [1415, 417] on icon "Next image" at bounding box center [1413, 416] width 23 height 23
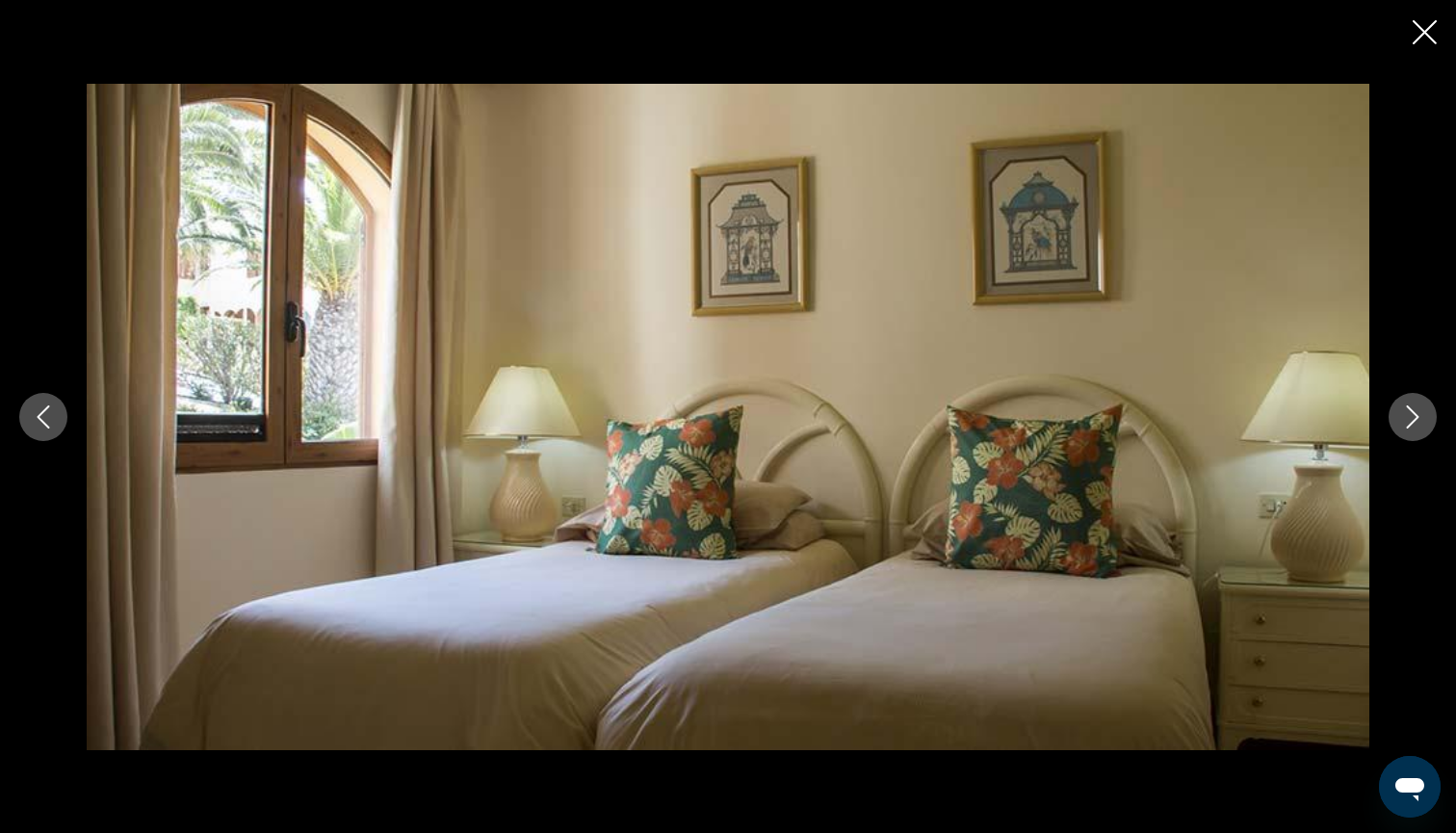
click at [1415, 417] on icon "Next image" at bounding box center [1413, 416] width 23 height 23
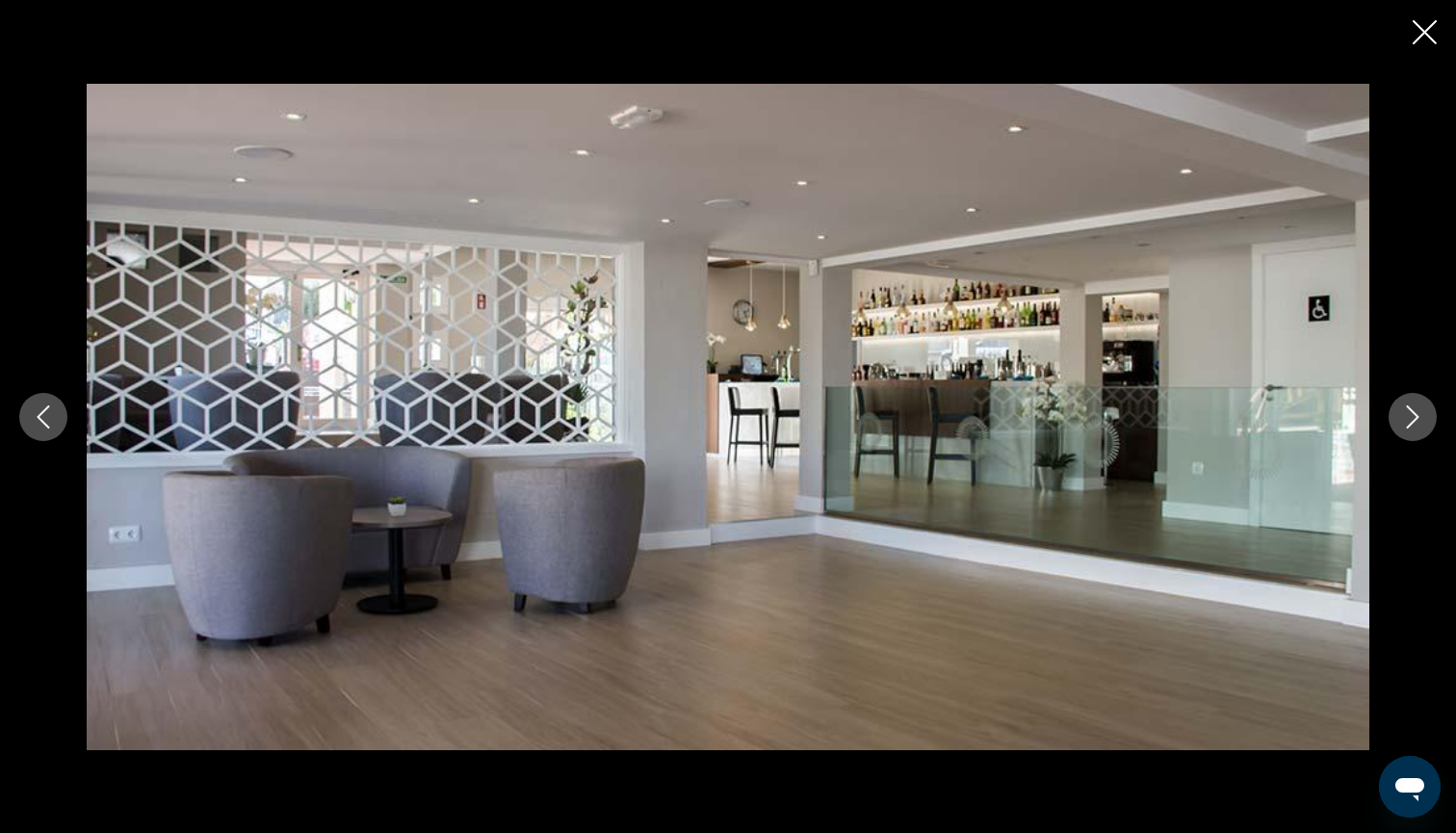
click at [1419, 34] on icon "Close slideshow" at bounding box center [1424, 32] width 24 height 24
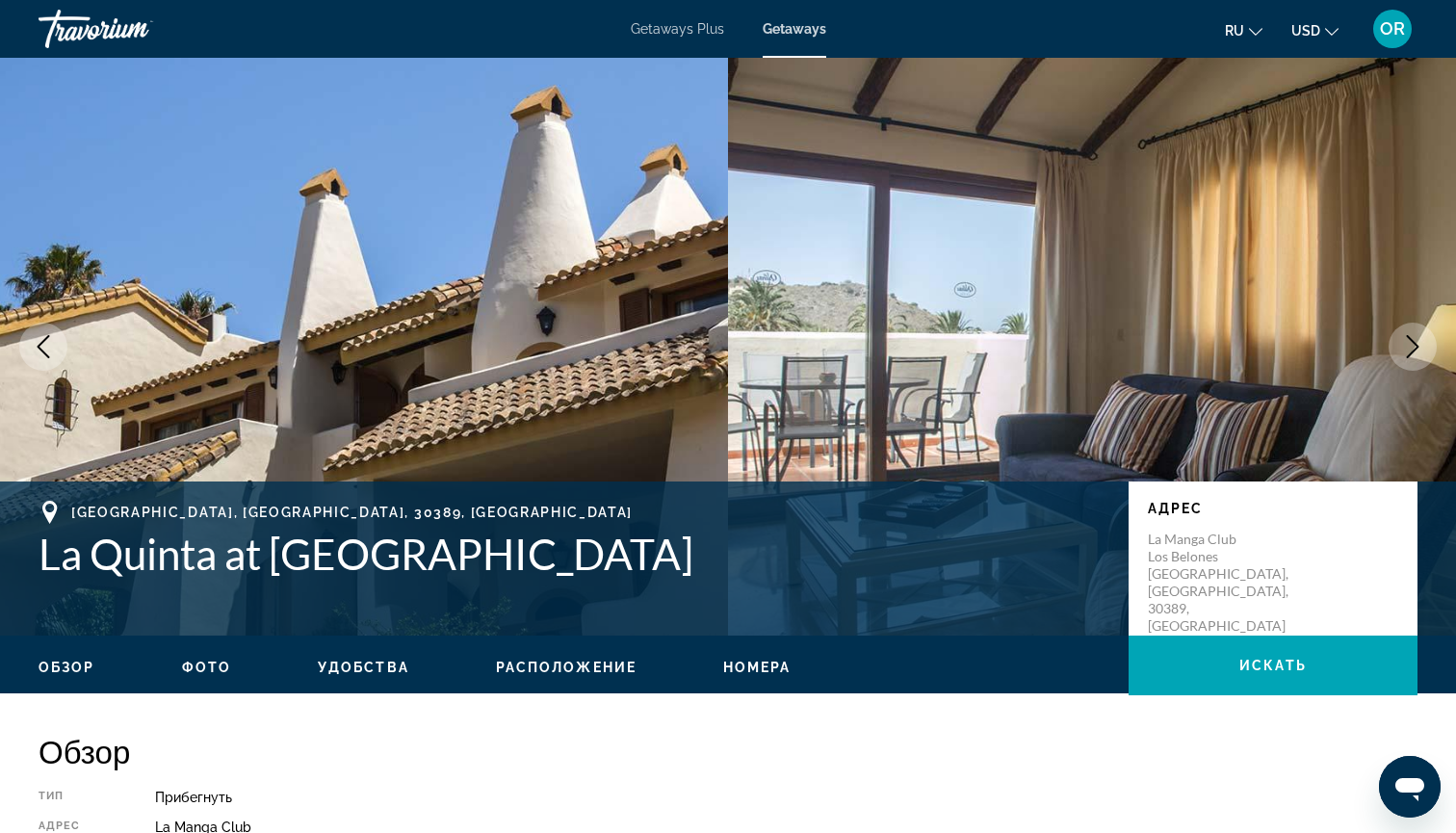
scroll to position [0, 0]
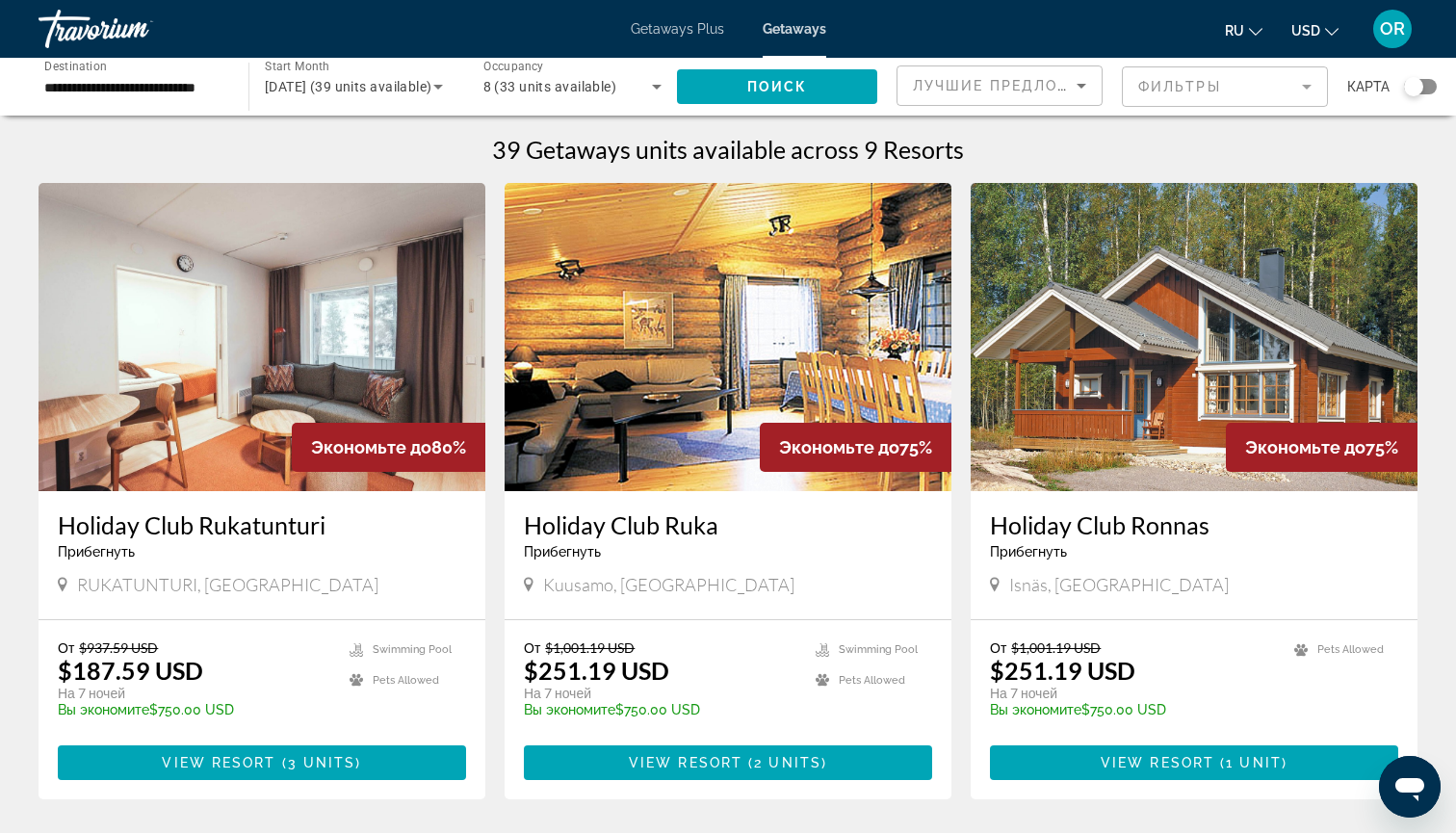
click at [438, 87] on icon "Search widget" at bounding box center [439, 87] width 10 height 5
